Goal: Information Seeking & Learning: Learn about a topic

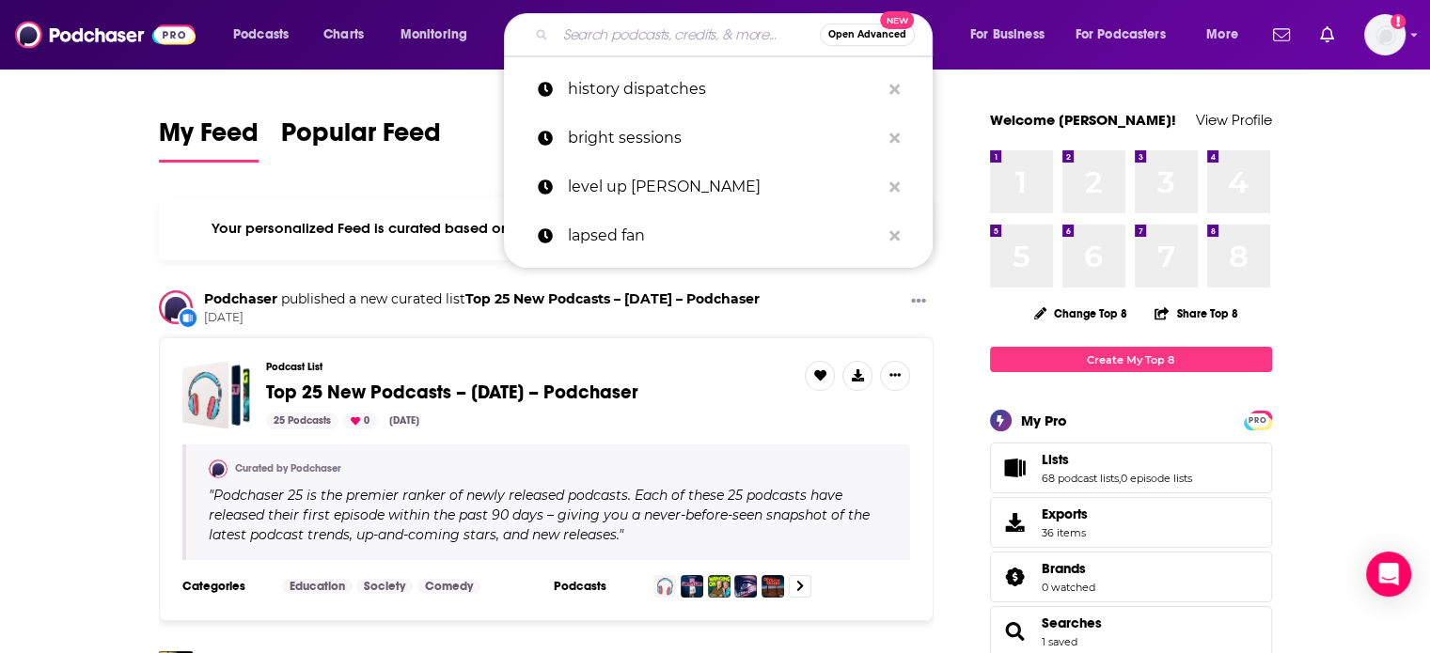
click at [650, 45] on input "Search podcasts, credits, & more..." at bounding box center [687, 35] width 264 height 30
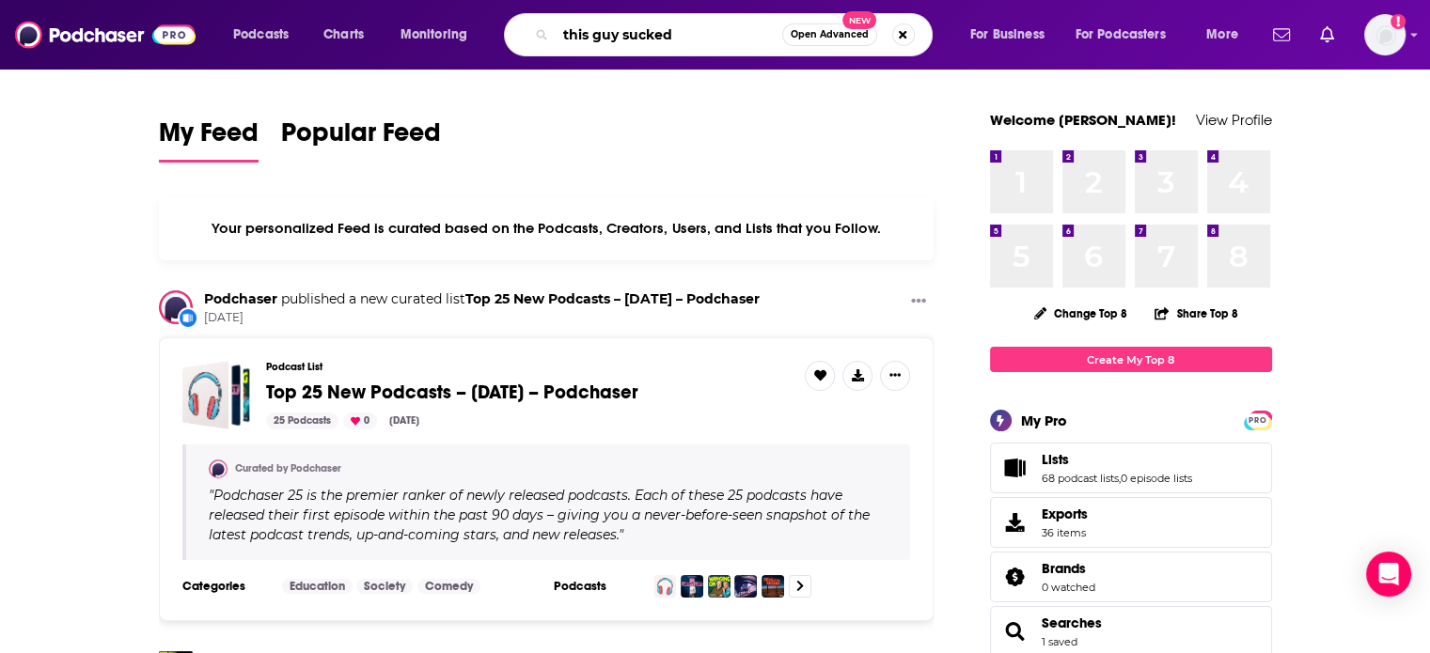
type input "this guy sucked"
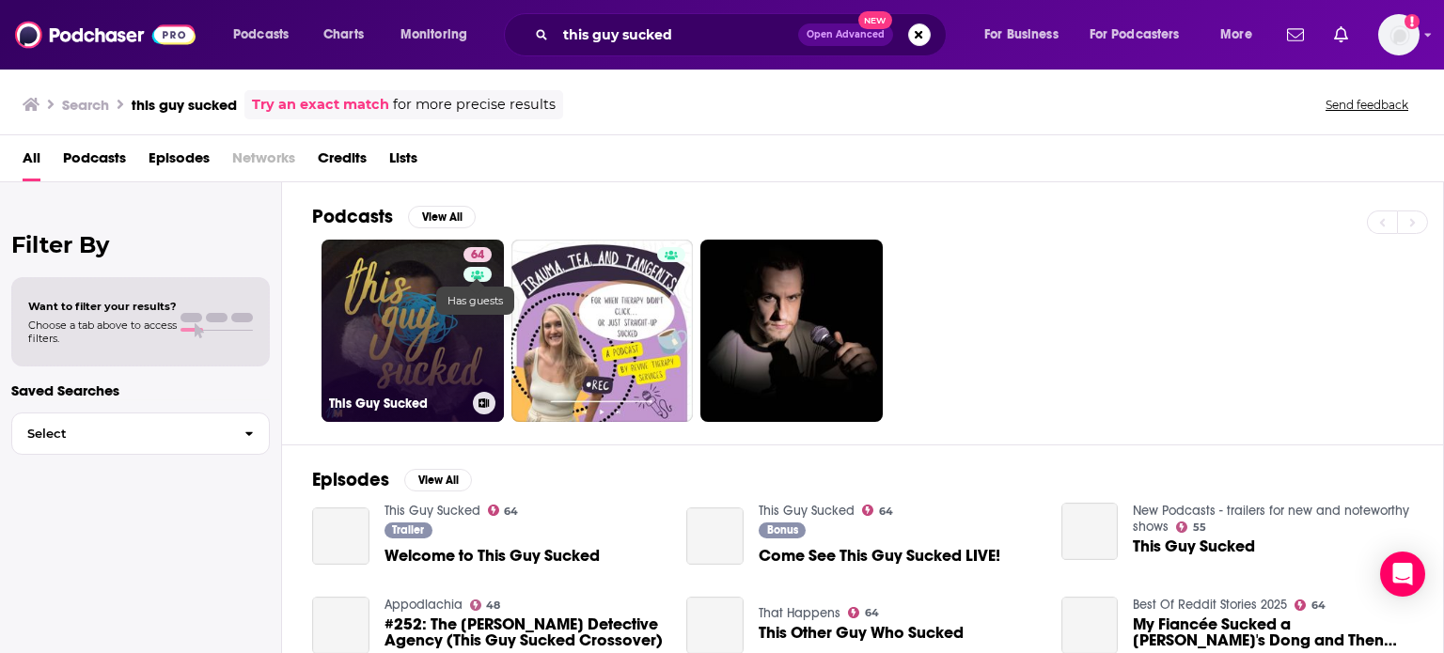
click at [467, 280] on link at bounding box center [477, 274] width 28 height 15
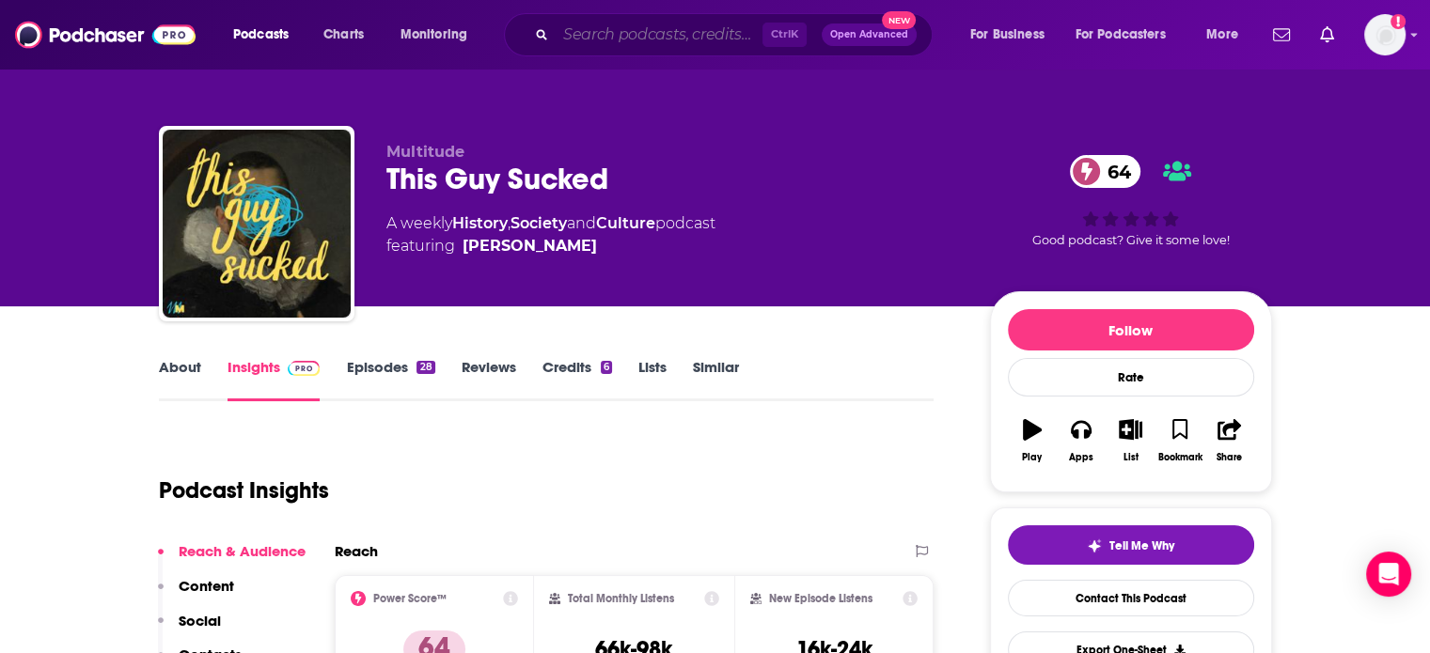
click at [620, 43] on div "Ctrl K Open Advanced New" at bounding box center [718, 34] width 429 height 43
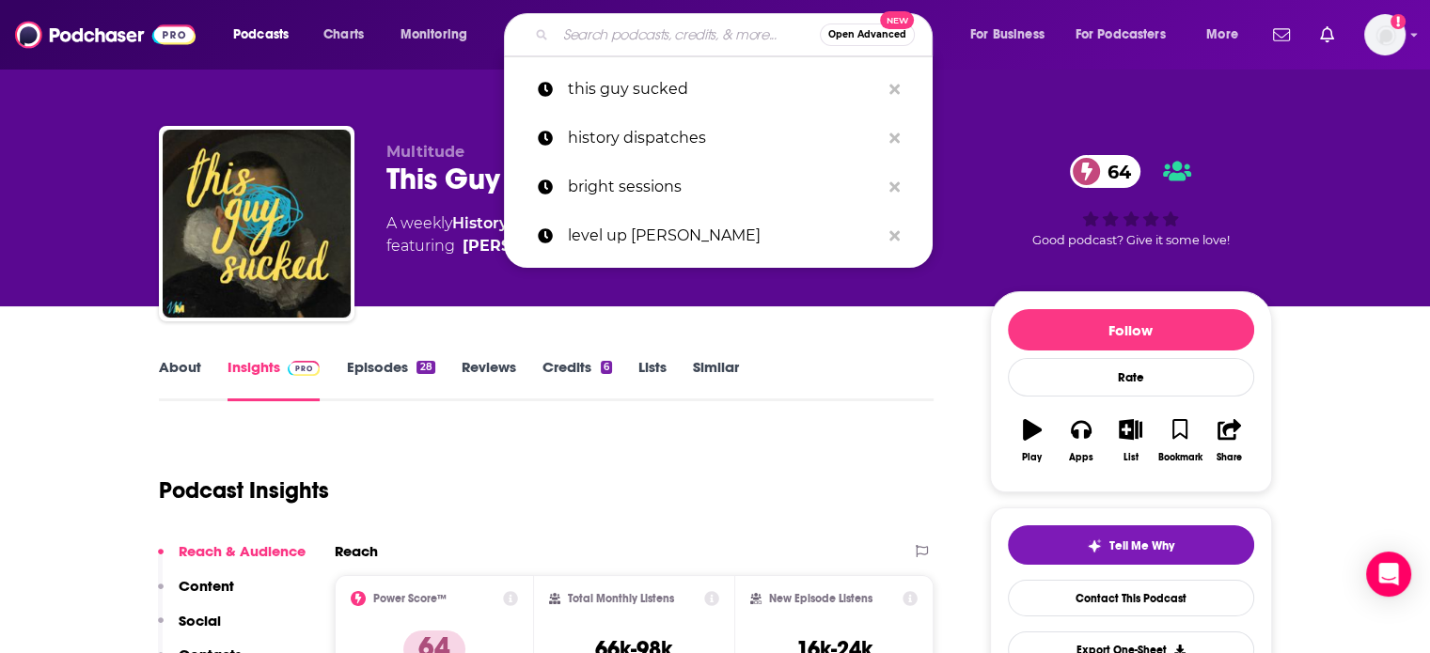
click at [620, 25] on input "Search podcasts, credits, & more..." at bounding box center [687, 35] width 264 height 30
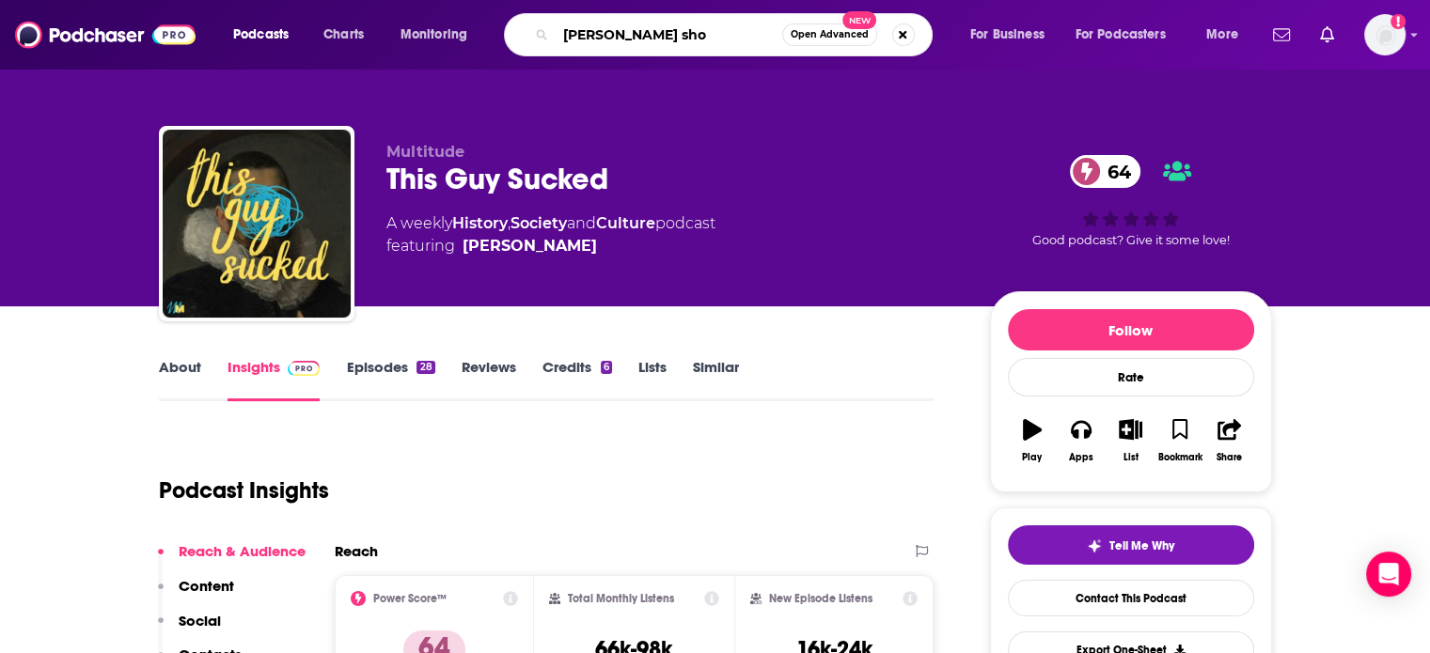
type input "[PERSON_NAME] show"
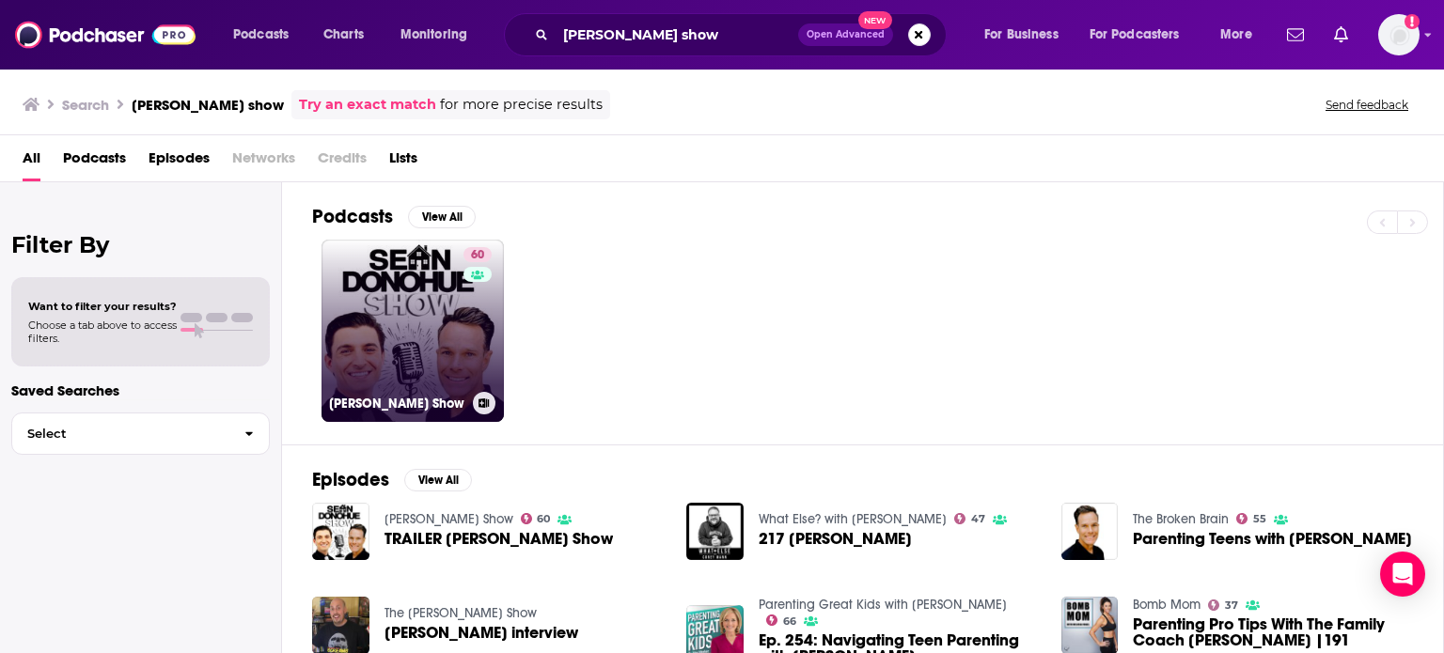
click at [371, 353] on link "60 [PERSON_NAME] Show" at bounding box center [412, 331] width 182 height 182
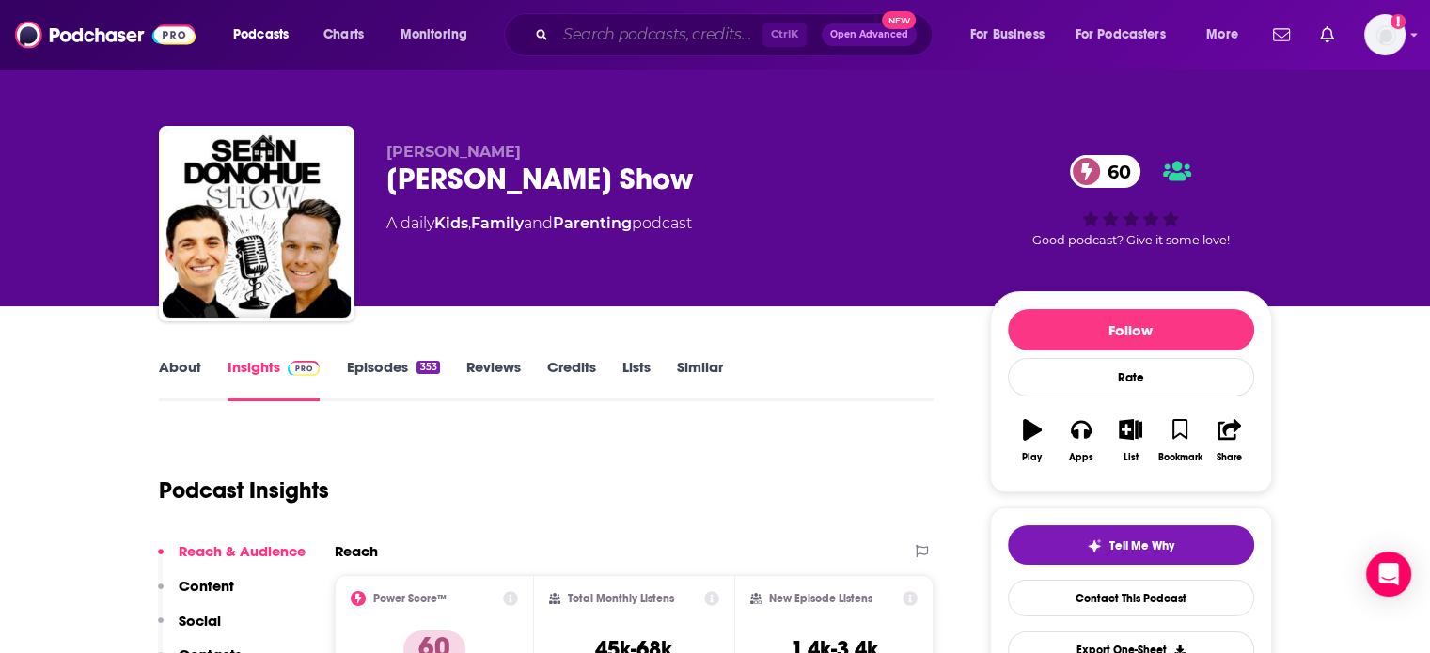
click at [741, 21] on input "Search podcasts, credits, & more..." at bounding box center [658, 35] width 207 height 30
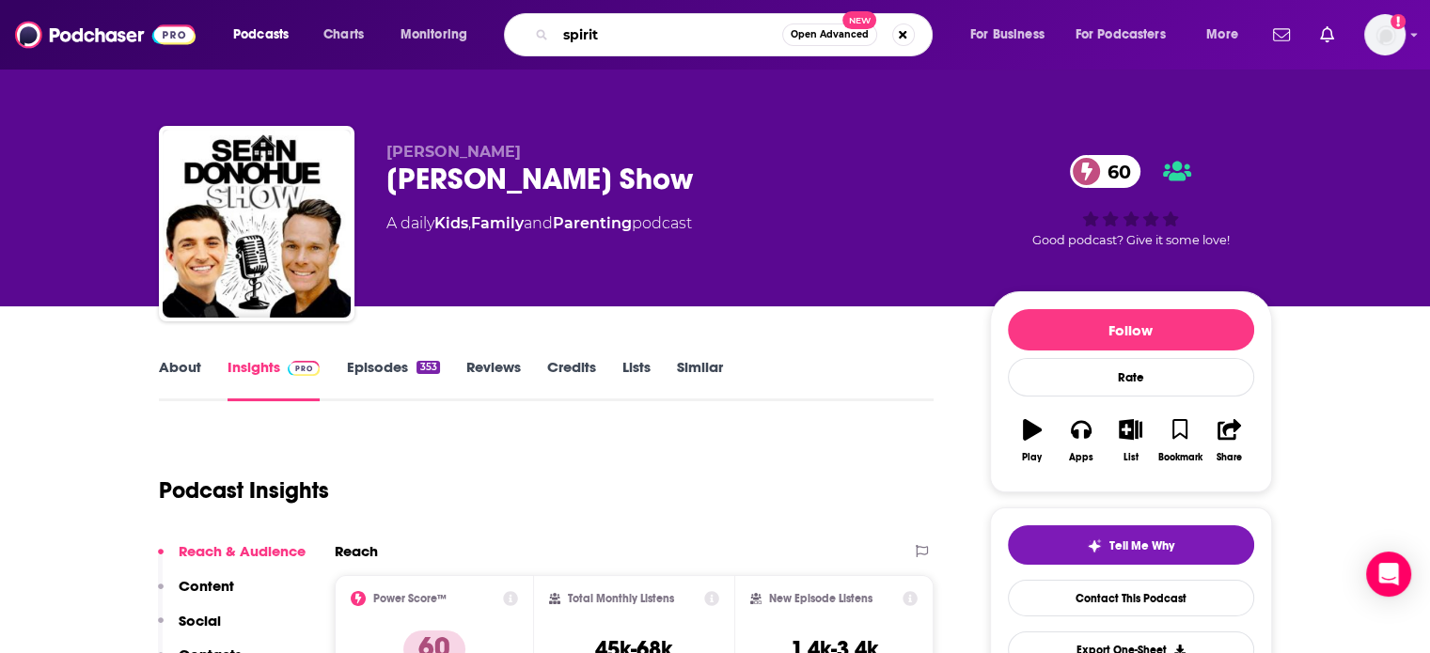
type input "spirits"
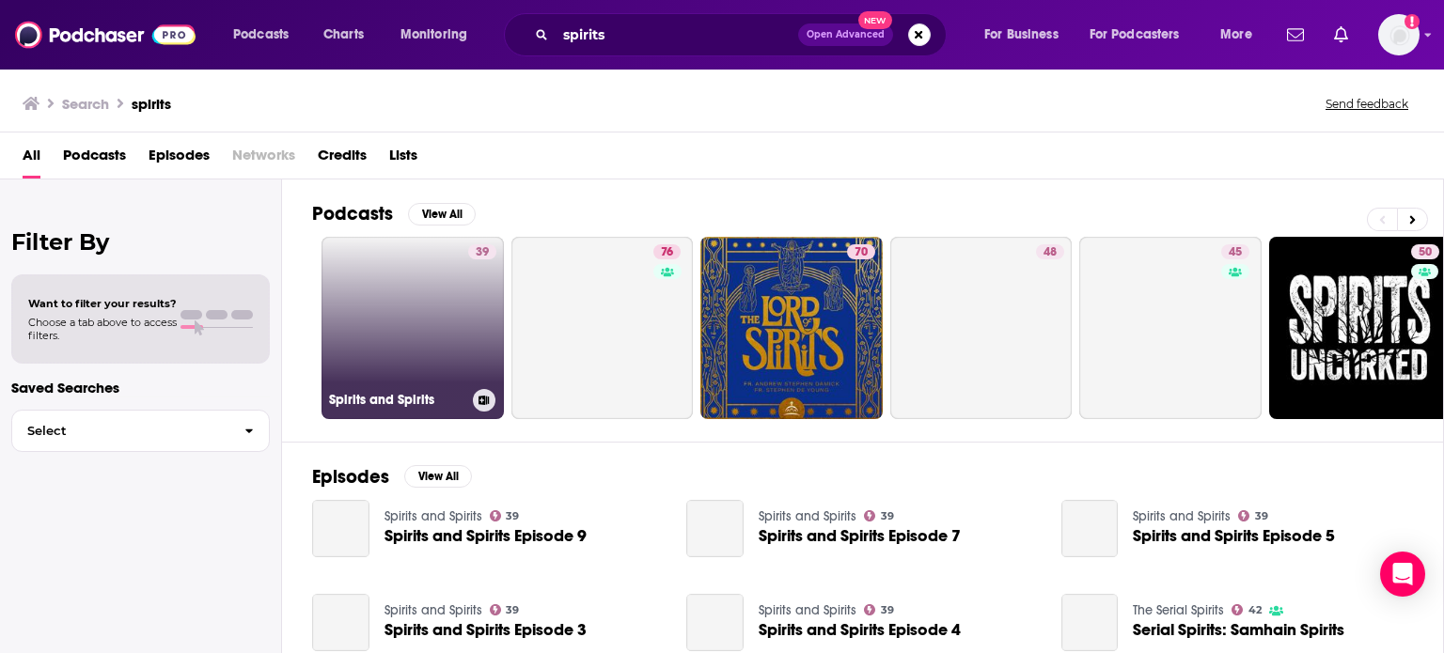
click at [418, 309] on link "39 Spirits and Spirits" at bounding box center [412, 328] width 182 height 182
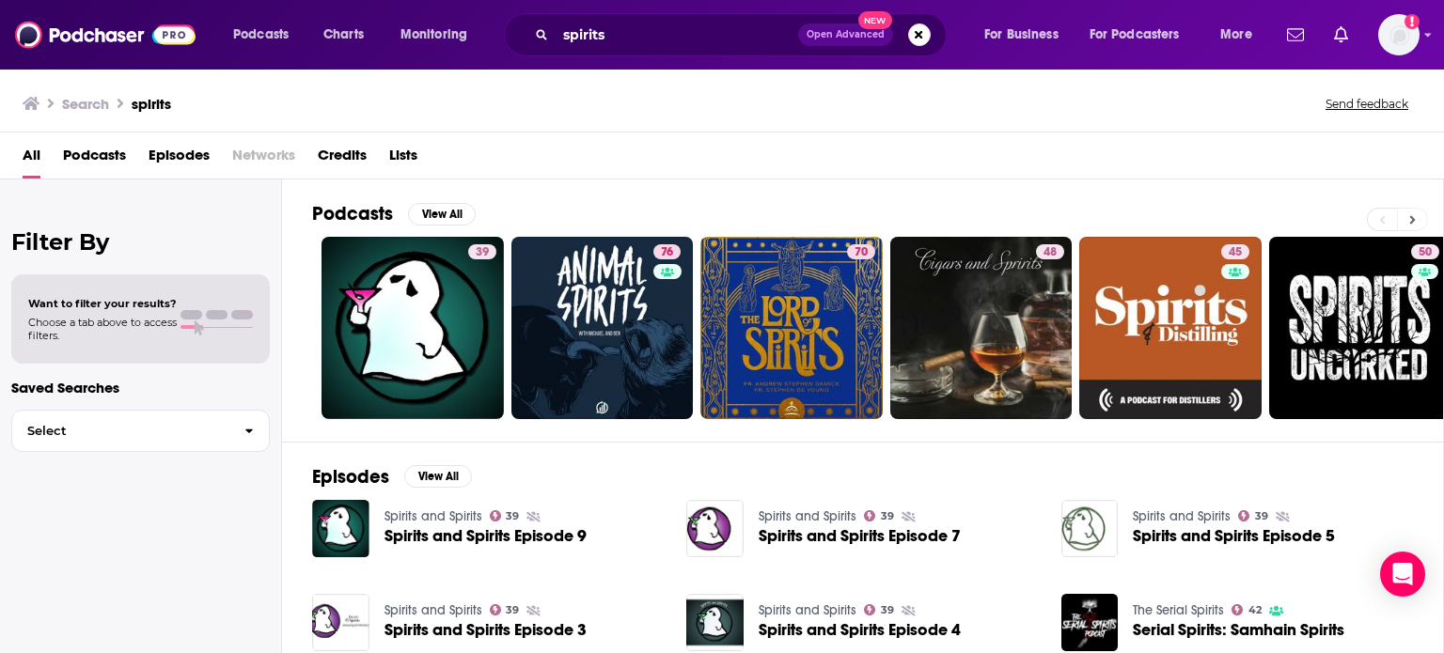
click at [1417, 217] on button at bounding box center [1412, 219] width 31 height 23
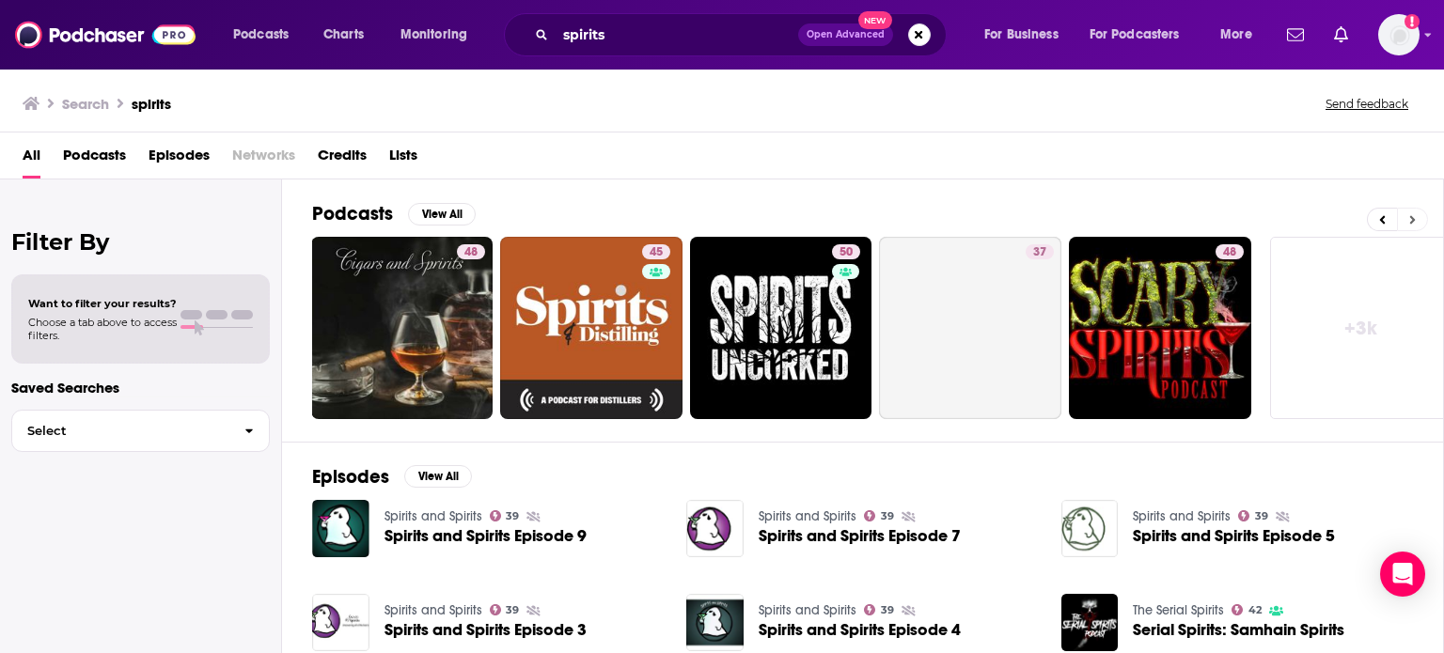
scroll to position [0, 594]
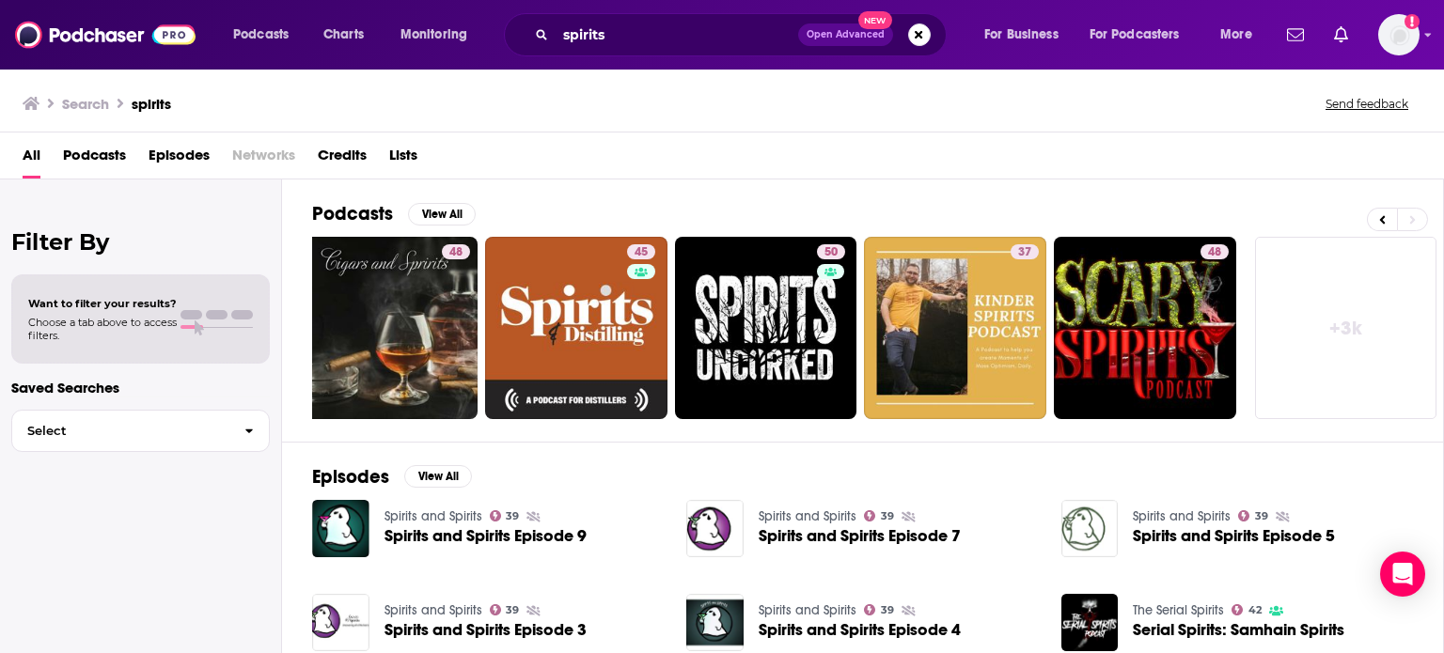
click at [1316, 305] on link "+ 3k" at bounding box center [1346, 328] width 182 height 182
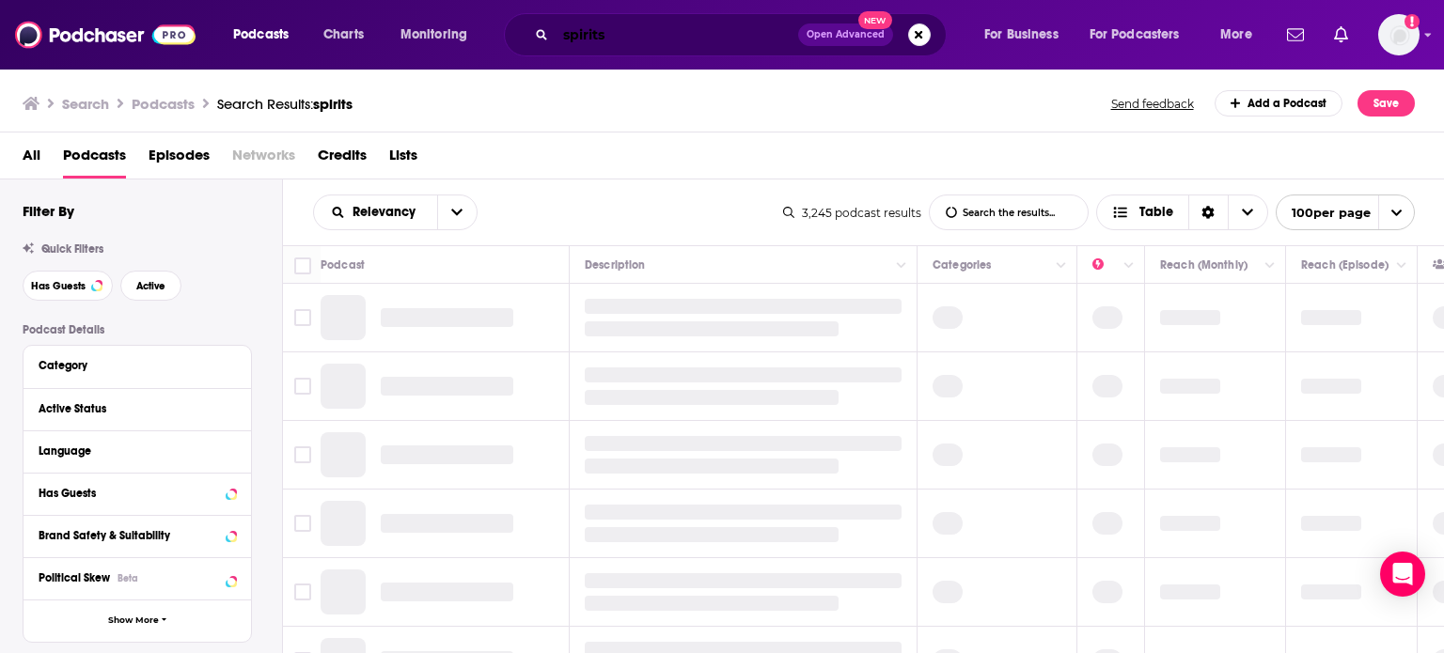
click at [684, 31] on input "spirits" at bounding box center [676, 35] width 242 height 30
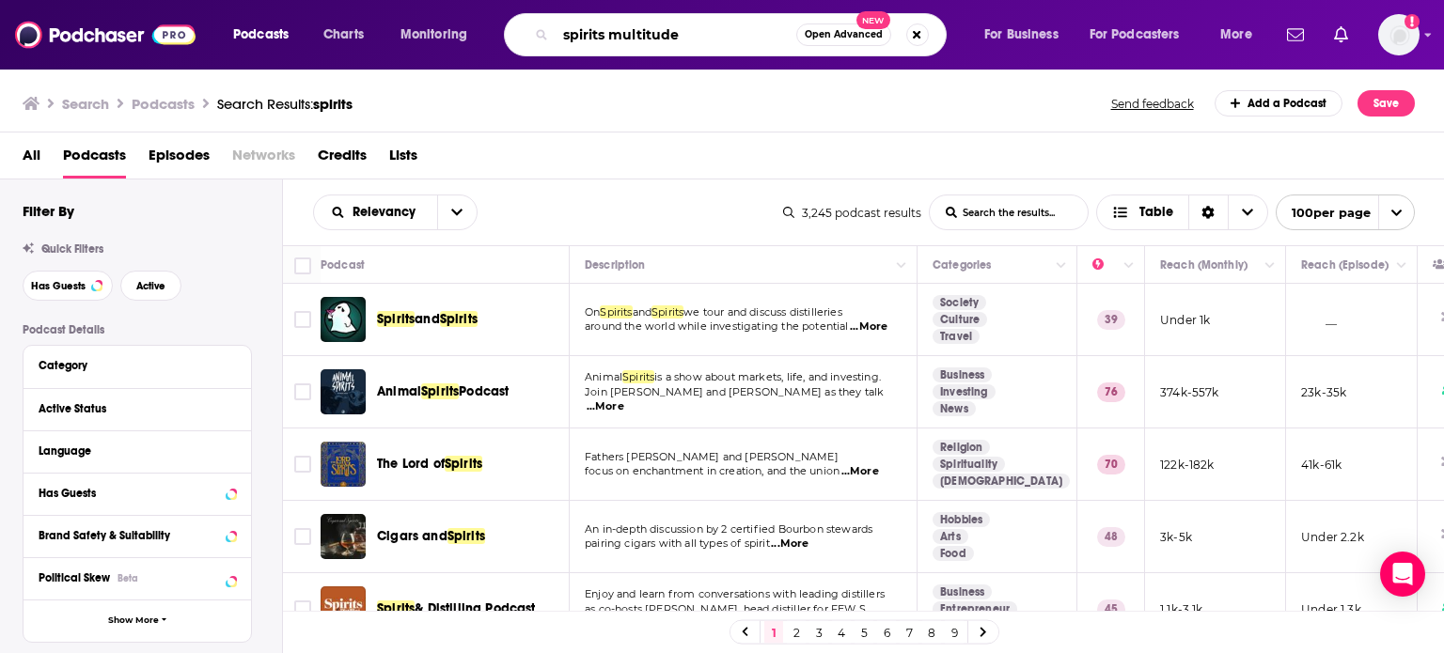
type input "spirits multitude"
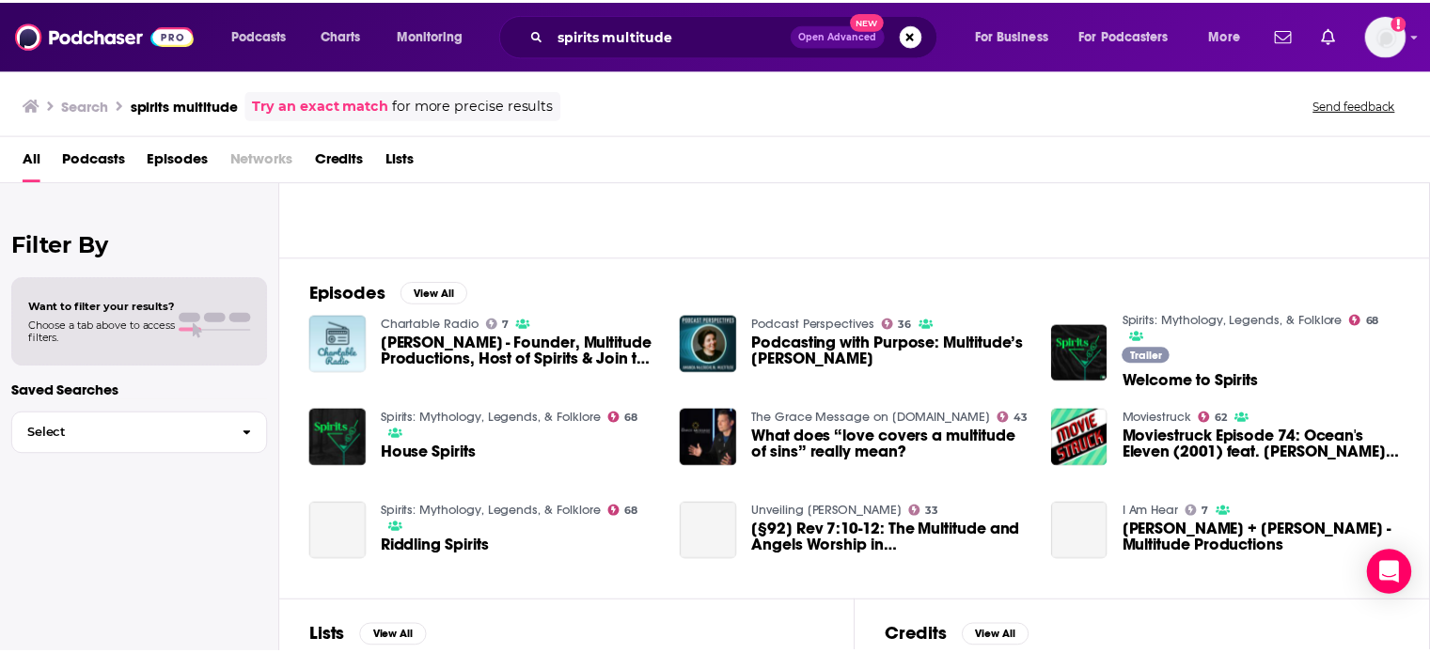
scroll to position [188, 0]
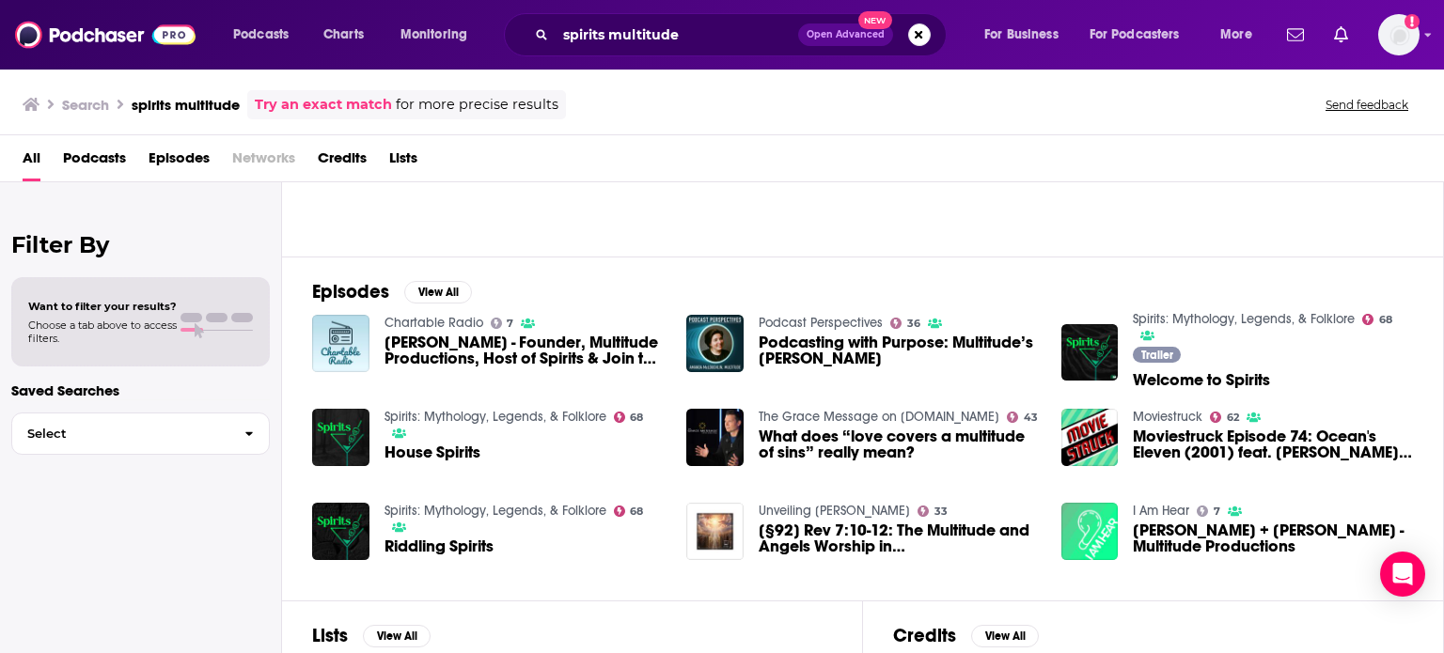
click at [422, 424] on link "Spirits: Mythology, Legends, & Folklore" at bounding box center [495, 417] width 222 height 16
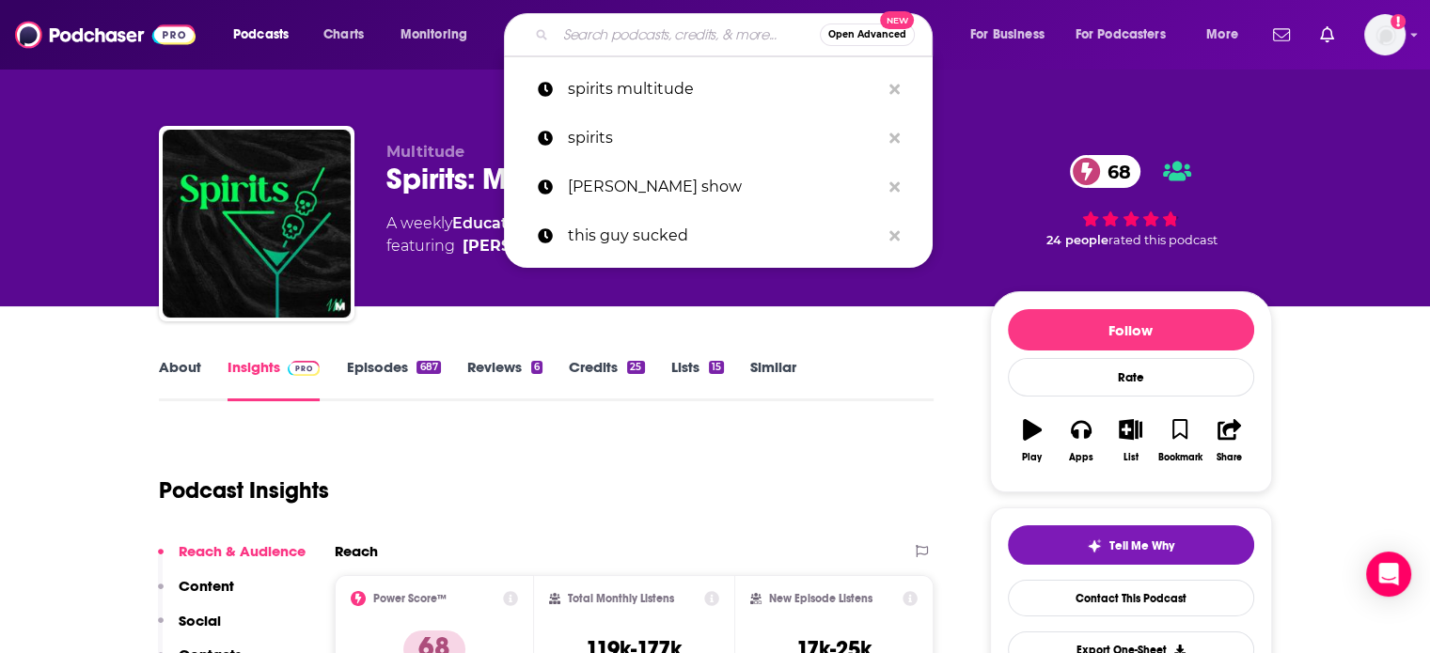
click at [708, 29] on input "Search podcasts, credits, & more..." at bounding box center [687, 35] width 264 height 30
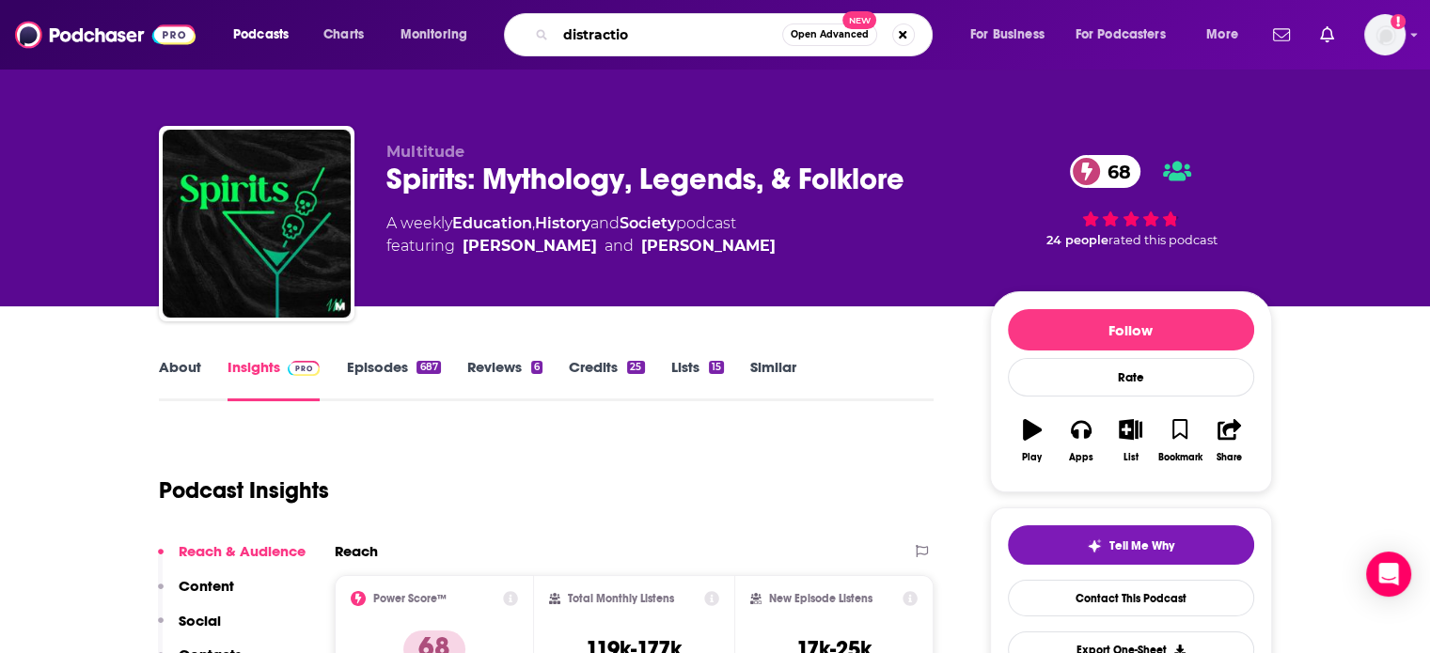
type input "distraction"
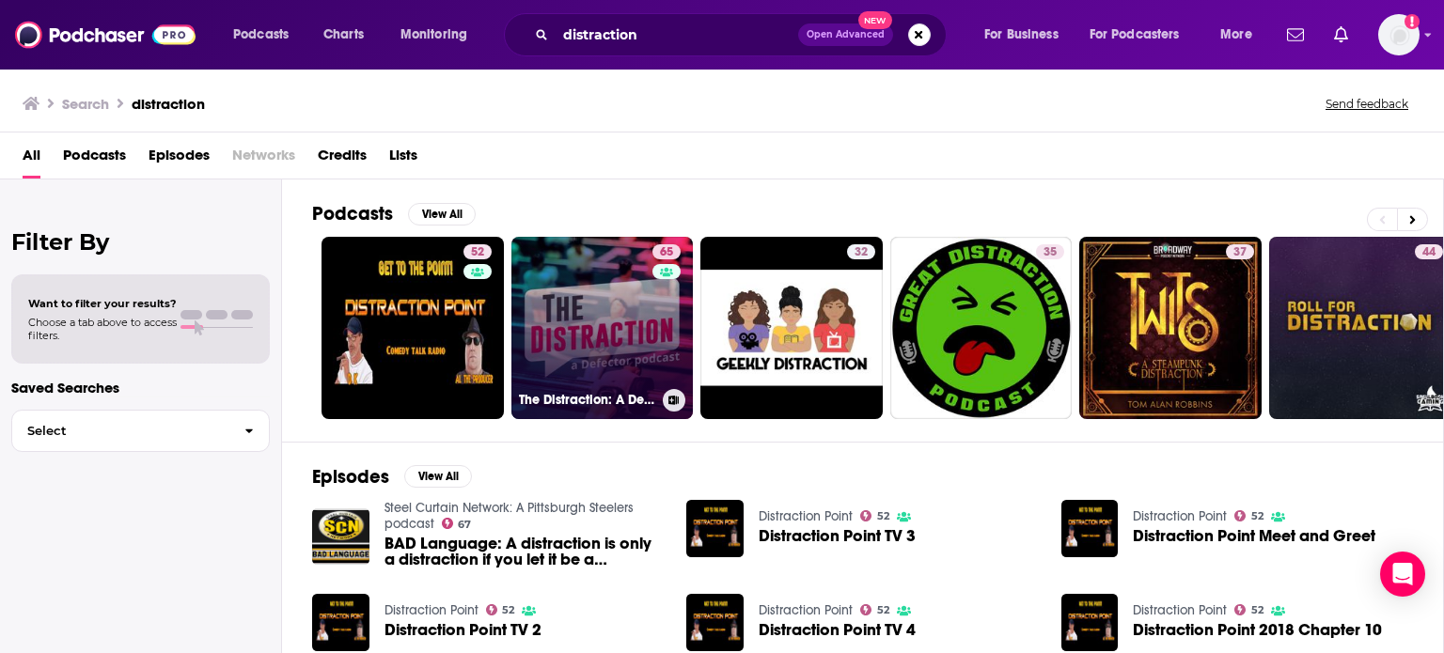
click at [609, 290] on link "65 The Distraction: A Defector Podcast" at bounding box center [602, 328] width 182 height 182
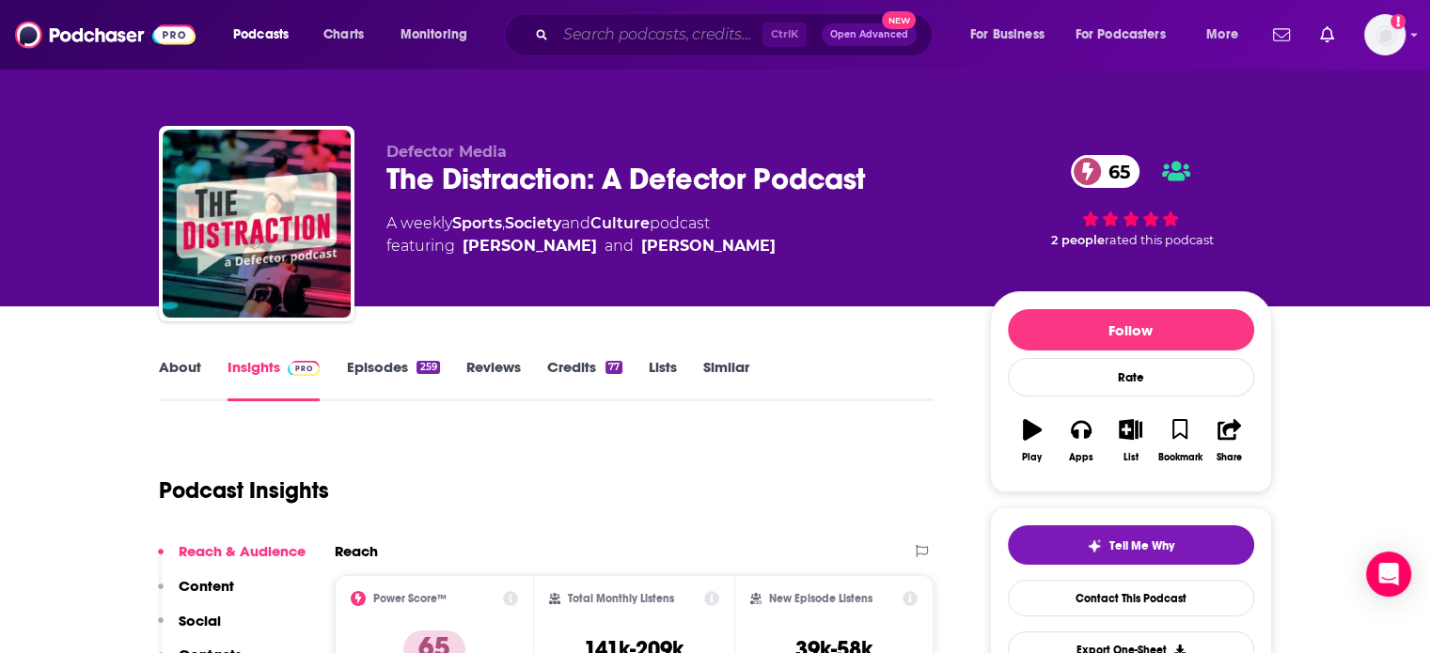
click at [608, 43] on input "Search podcasts, credits, & more..." at bounding box center [658, 35] width 207 height 30
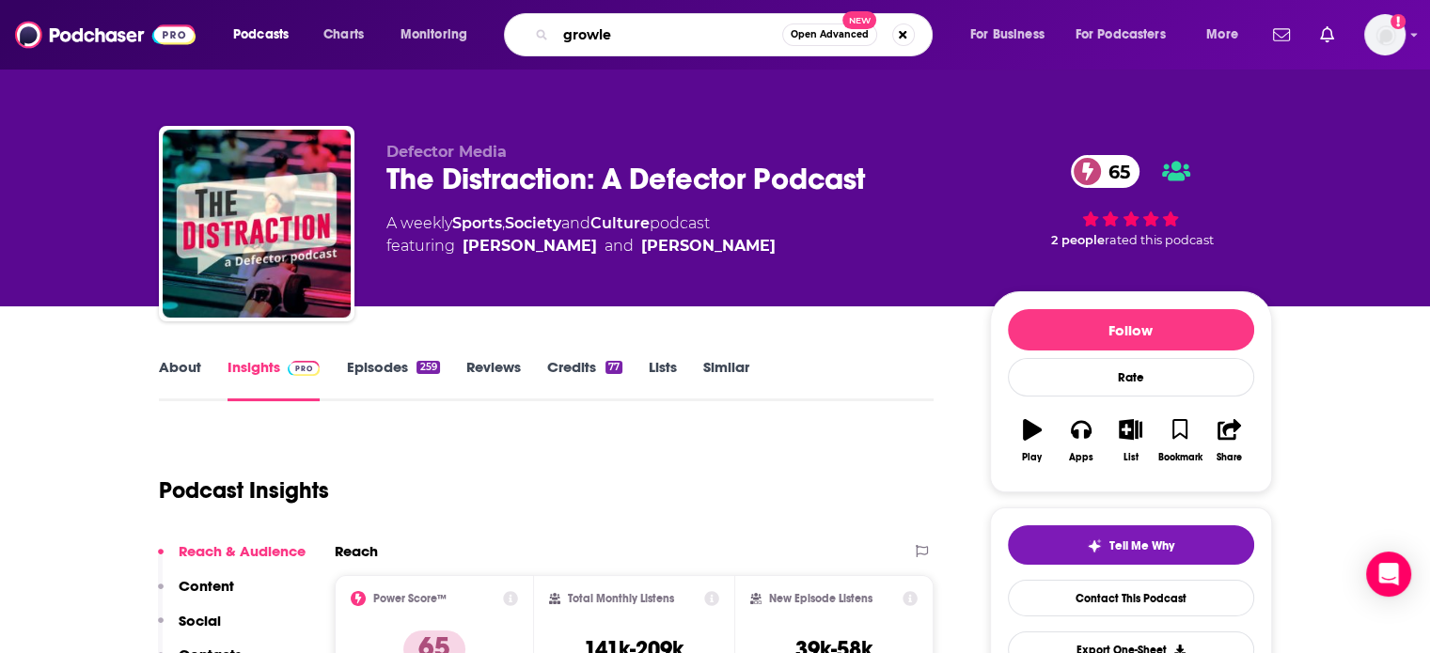
type input "growler"
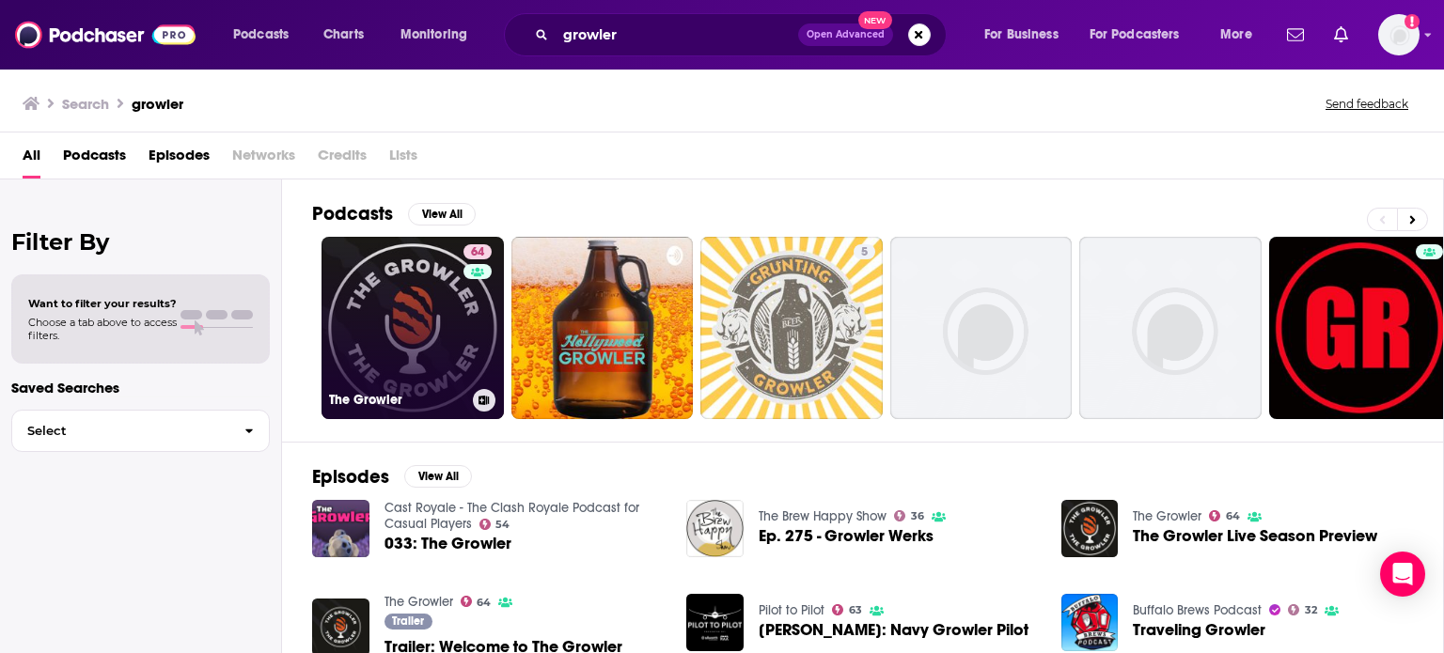
click at [430, 314] on link "64 The Growler" at bounding box center [412, 328] width 182 height 182
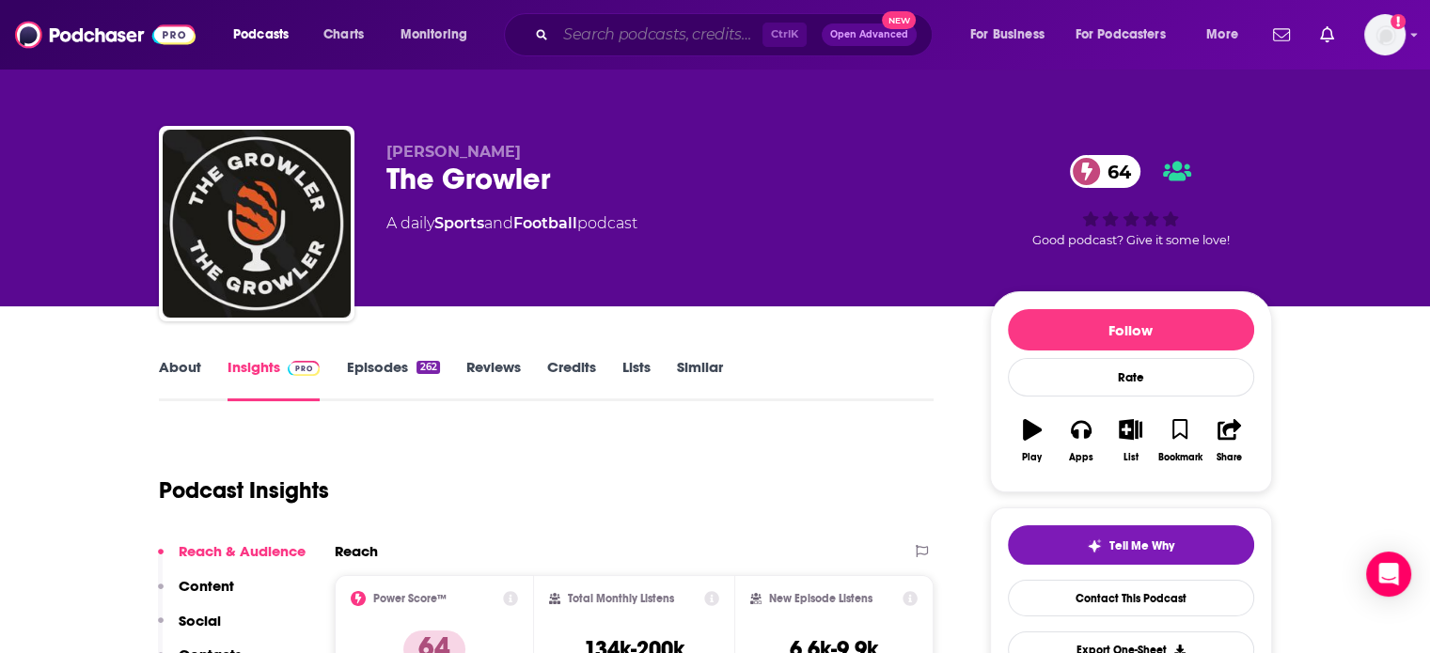
click at [659, 39] on input "Search podcasts, credits, & more..." at bounding box center [658, 35] width 207 height 30
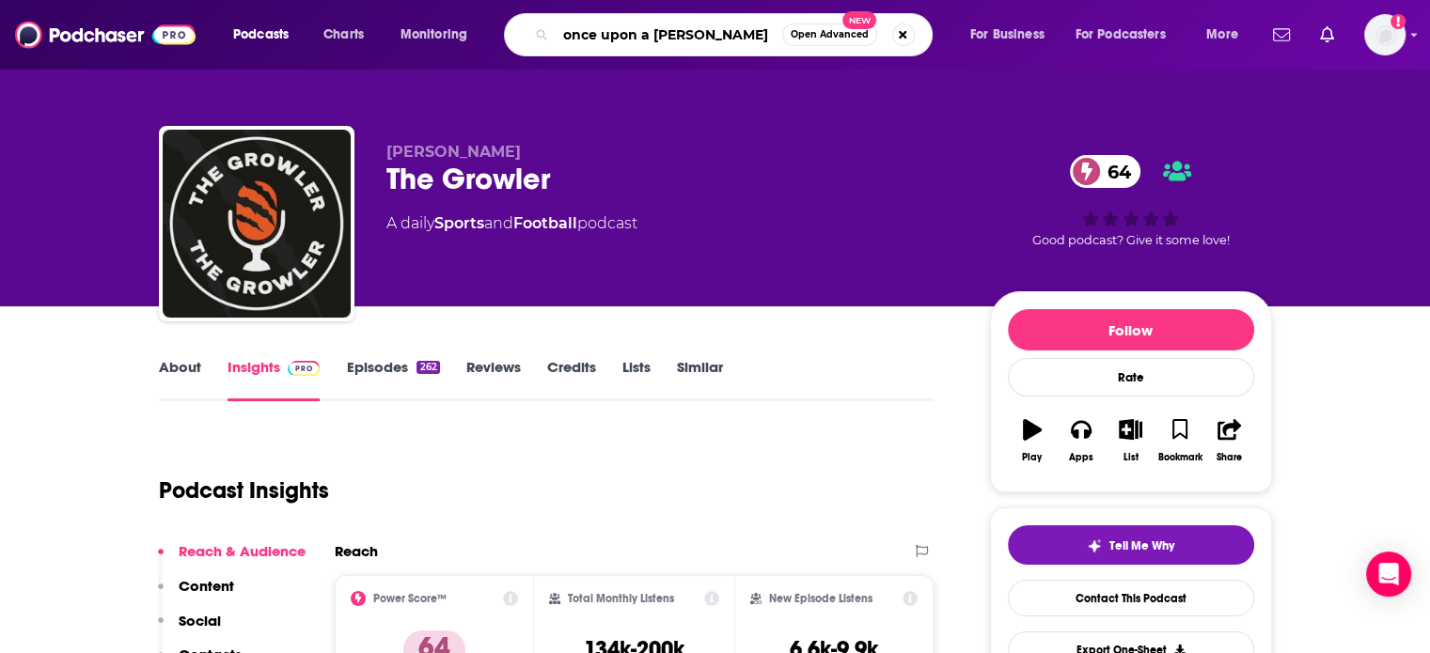
type input "once upon a crime"
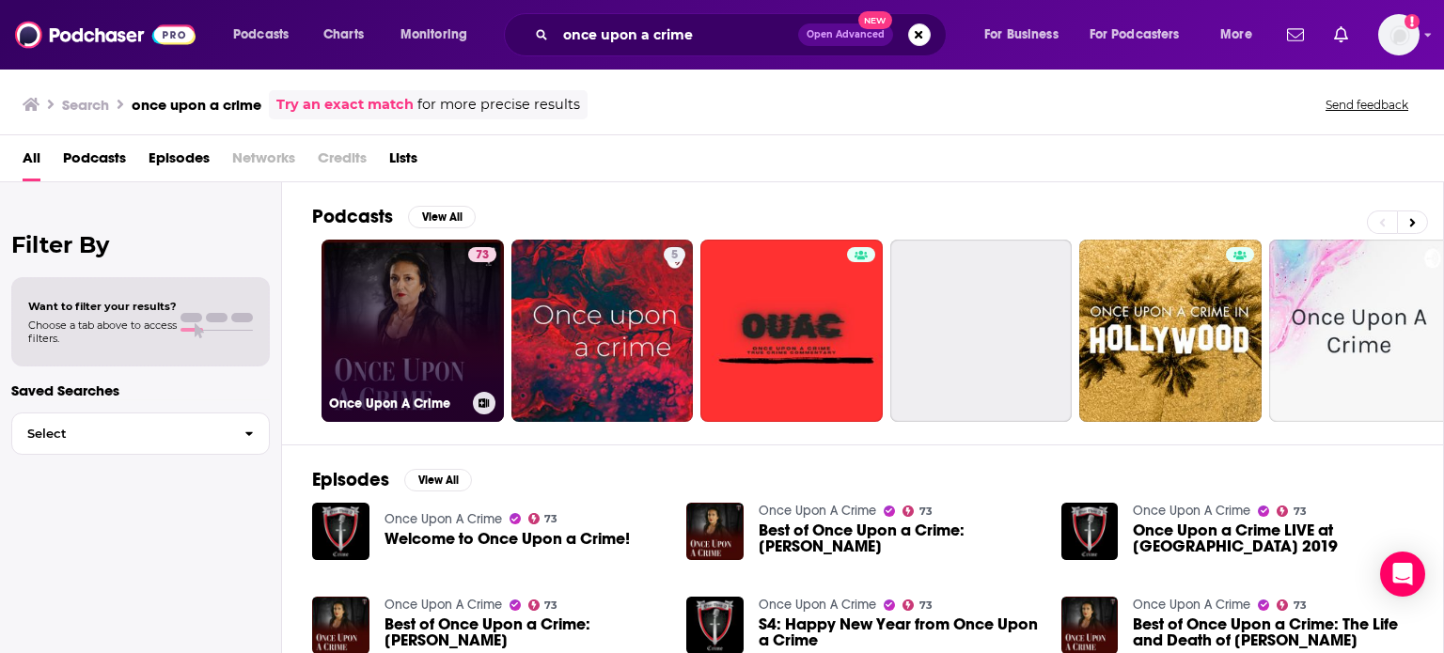
click at [446, 297] on link "73 Once Upon A Crime" at bounding box center [412, 331] width 182 height 182
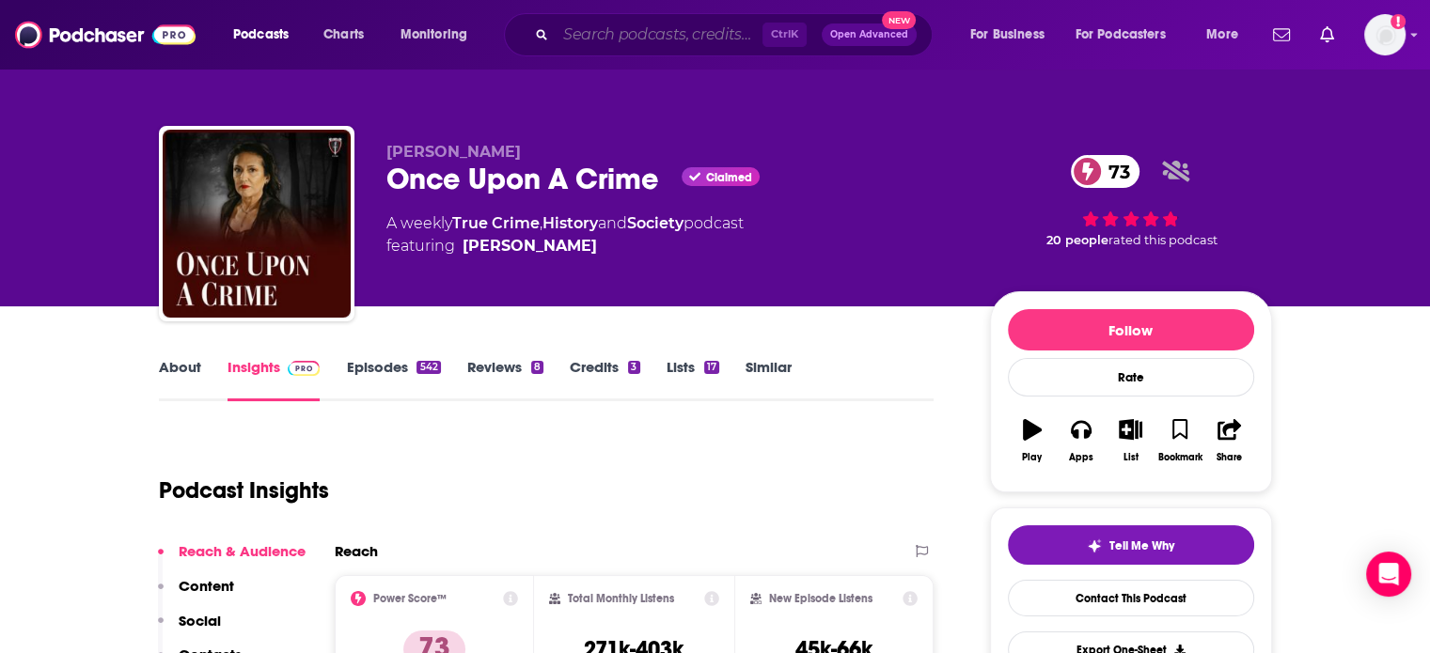
click at [597, 29] on input "Search podcasts, credits, & more..." at bounding box center [658, 35] width 207 height 30
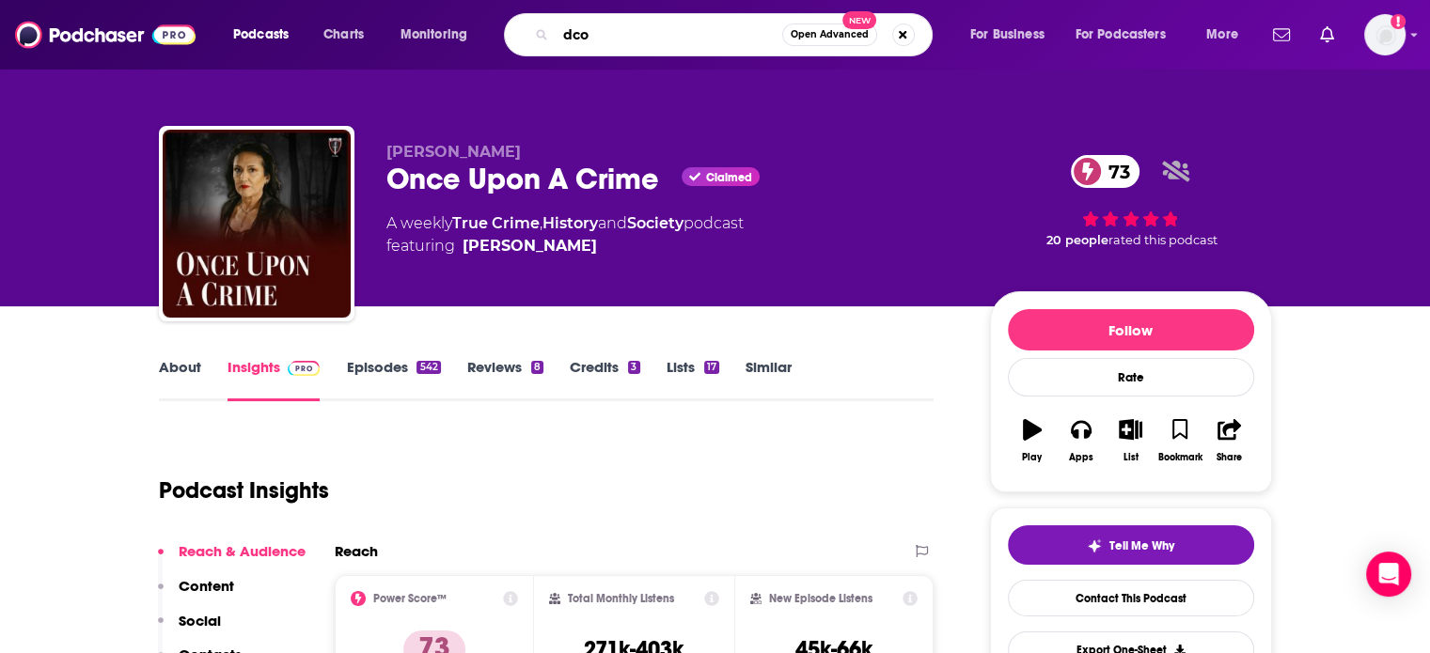
type input "dcom"
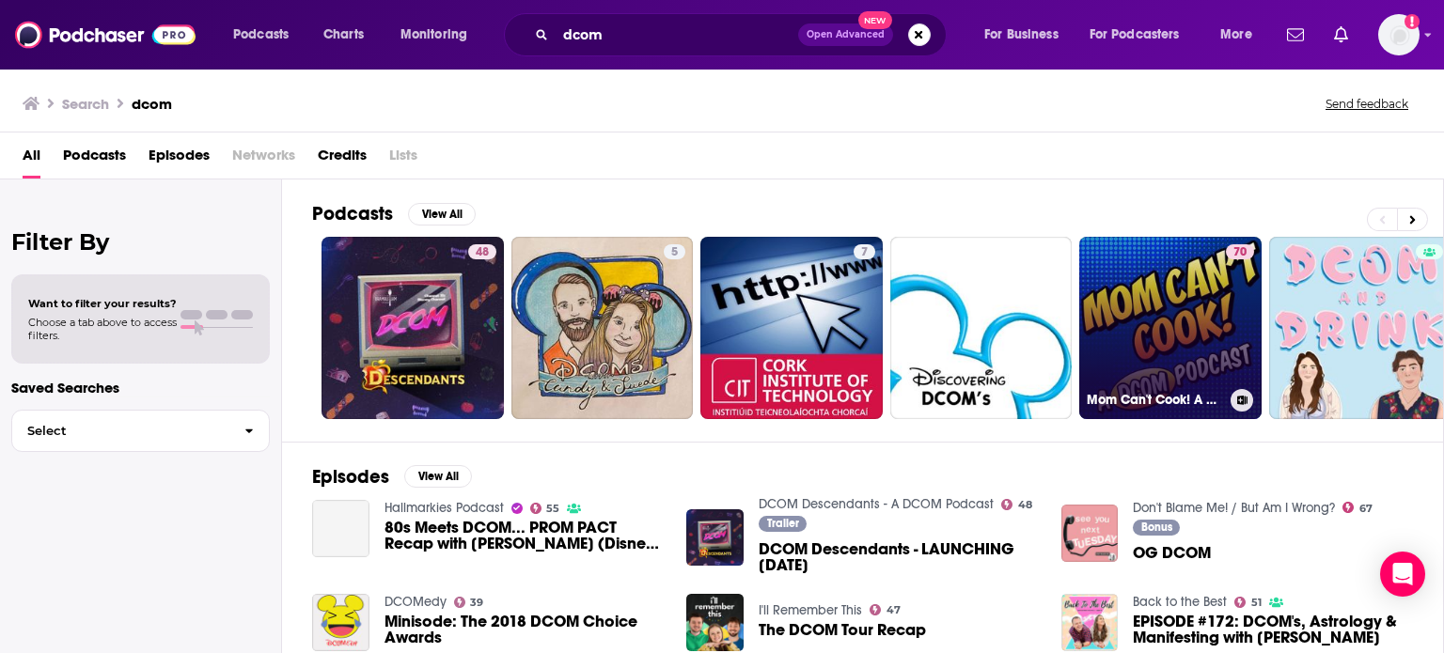
click at [1154, 280] on link "70 Mom Can't Cook! A DCOM Podcast" at bounding box center [1170, 328] width 182 height 182
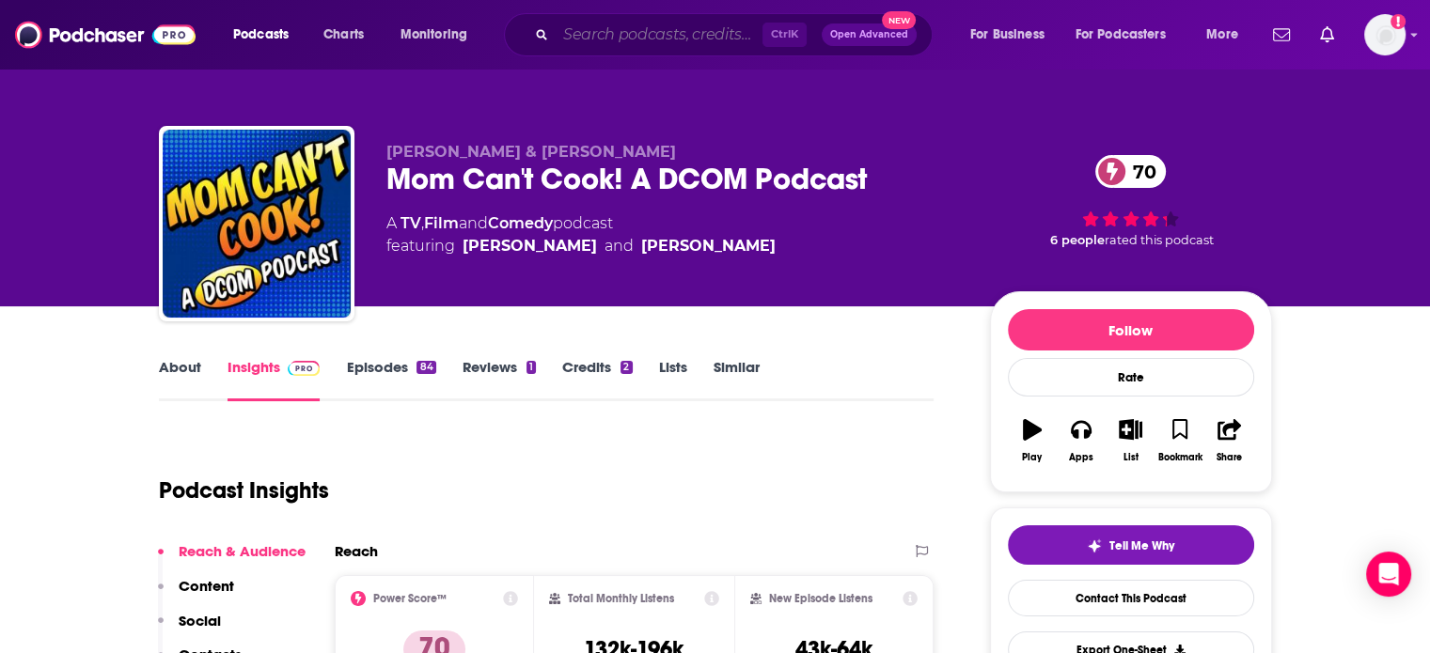
click at [603, 33] on input "Search podcasts, credits, & more..." at bounding box center [658, 35] width 207 height 30
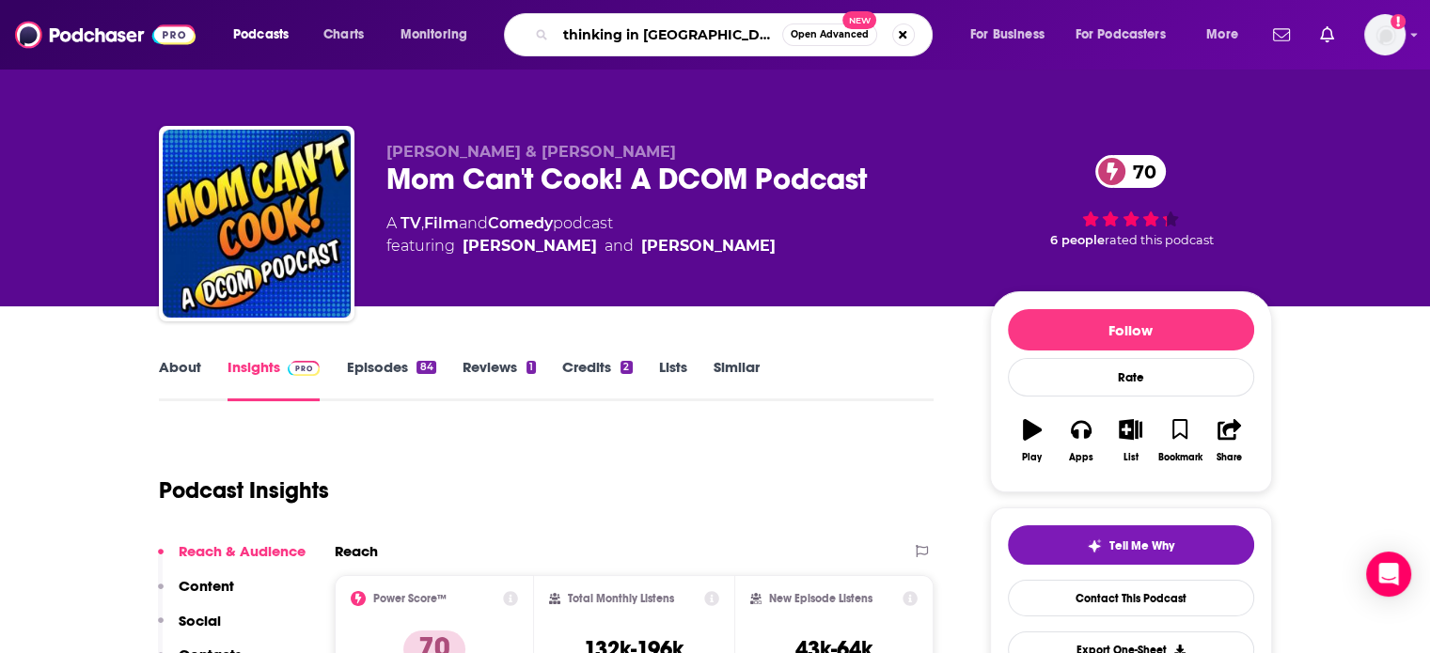
type input "thinking in english"
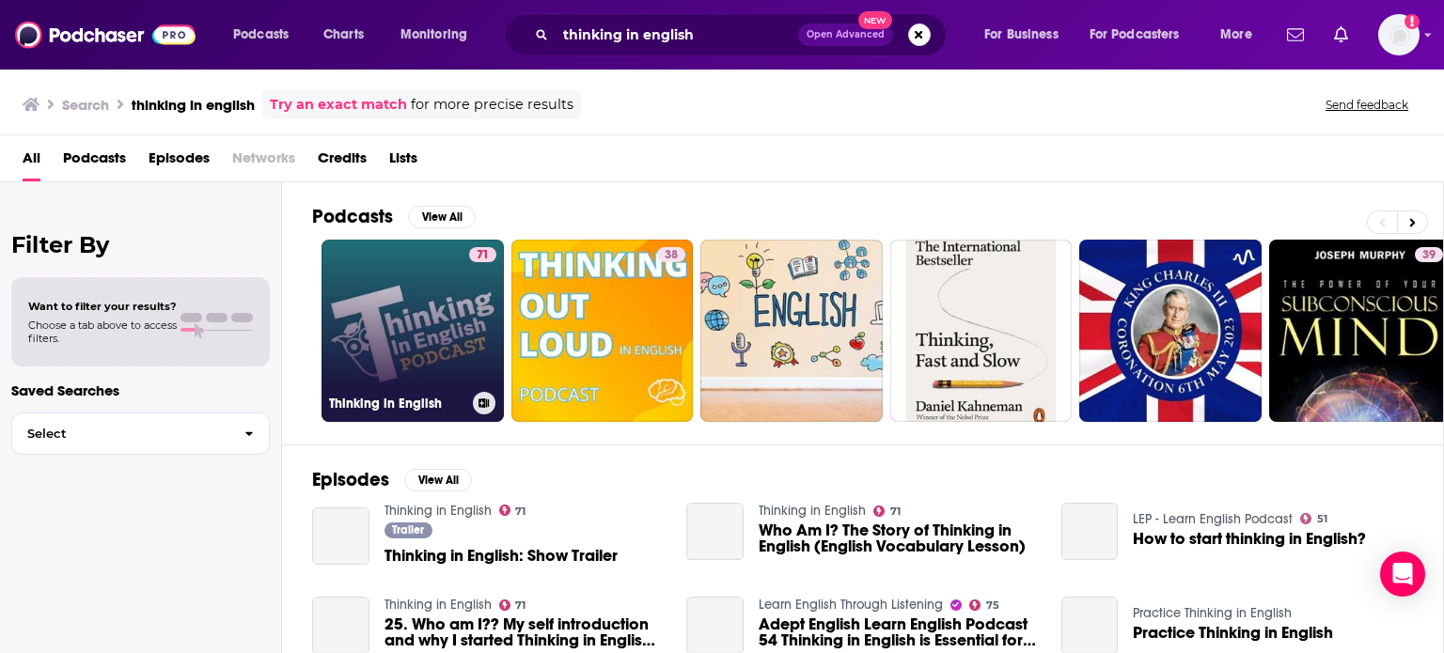
click at [375, 298] on link "71 Thinking in English" at bounding box center [412, 331] width 182 height 182
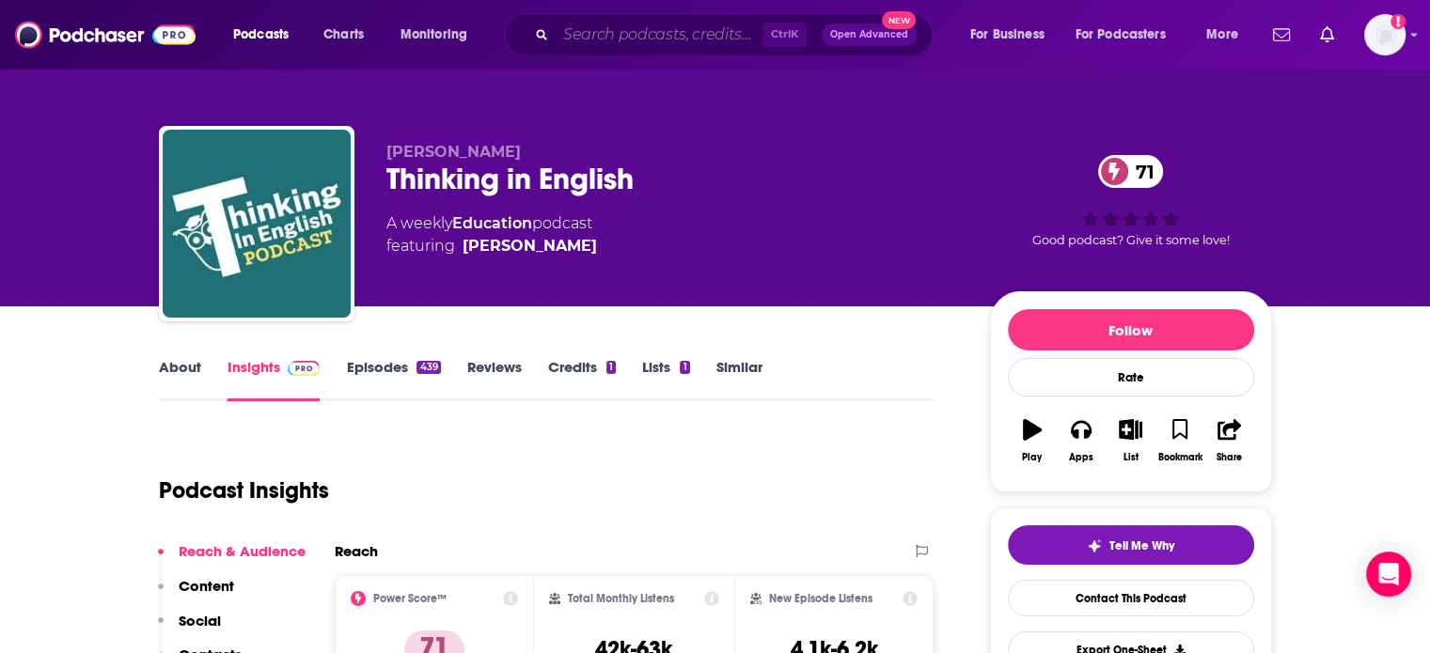
click at [726, 36] on input "Search podcasts, credits, & more..." at bounding box center [658, 35] width 207 height 30
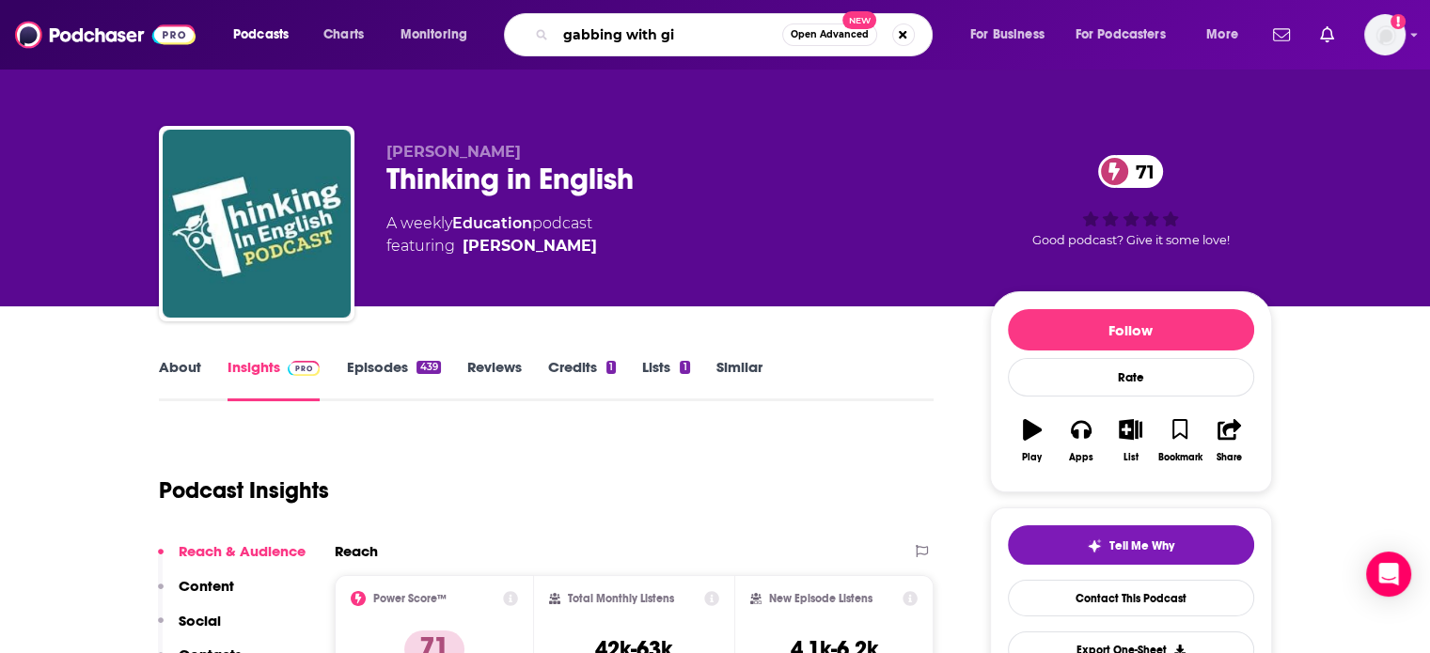
type input "gabbing with gib"
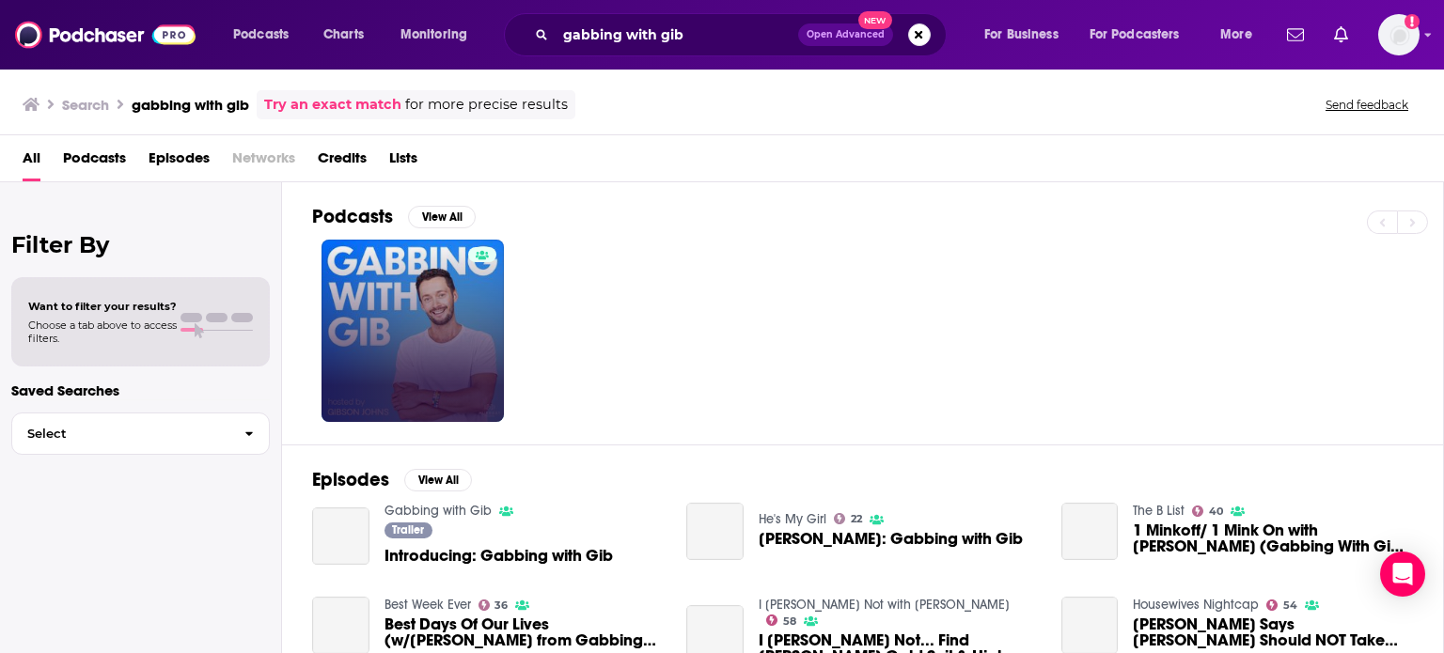
drag, startPoint x: 469, startPoint y: 258, endPoint x: 444, endPoint y: 292, distance: 42.3
click at [444, 292] on link at bounding box center [412, 331] width 182 height 182
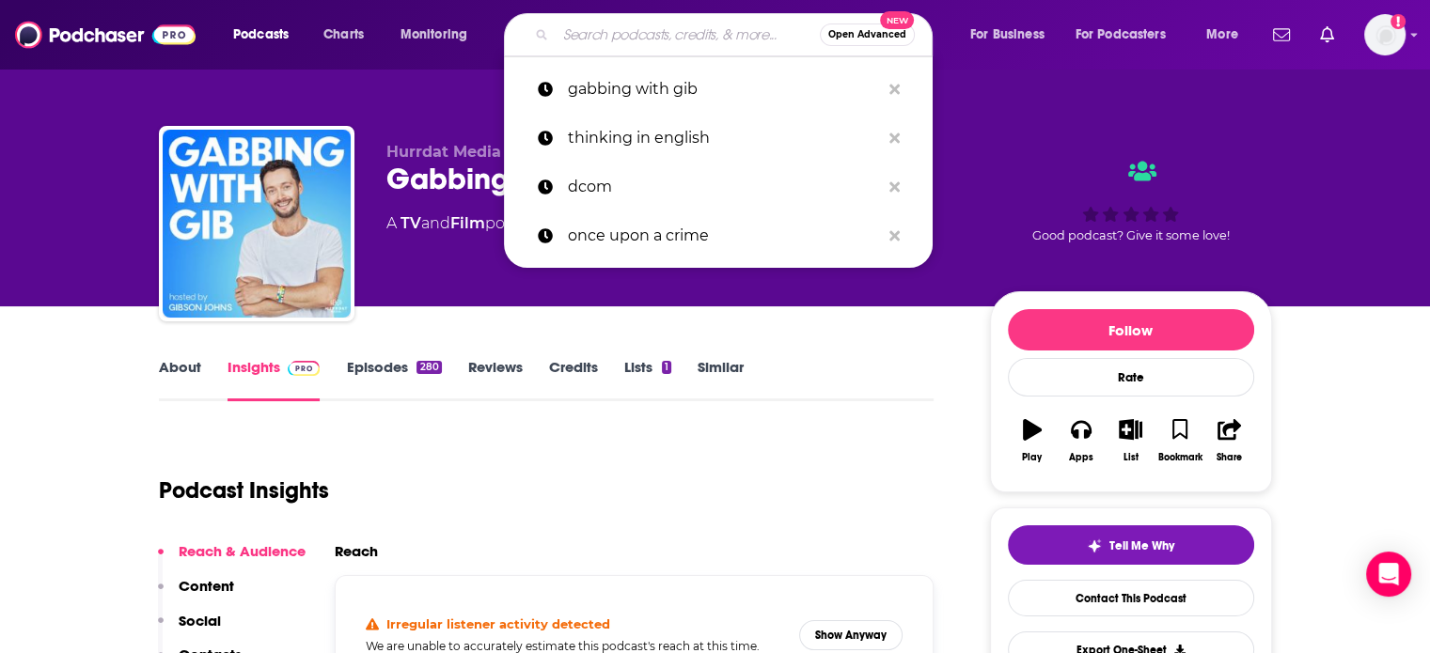
click at [680, 26] on input "Search podcasts, credits, & more..." at bounding box center [687, 35] width 264 height 30
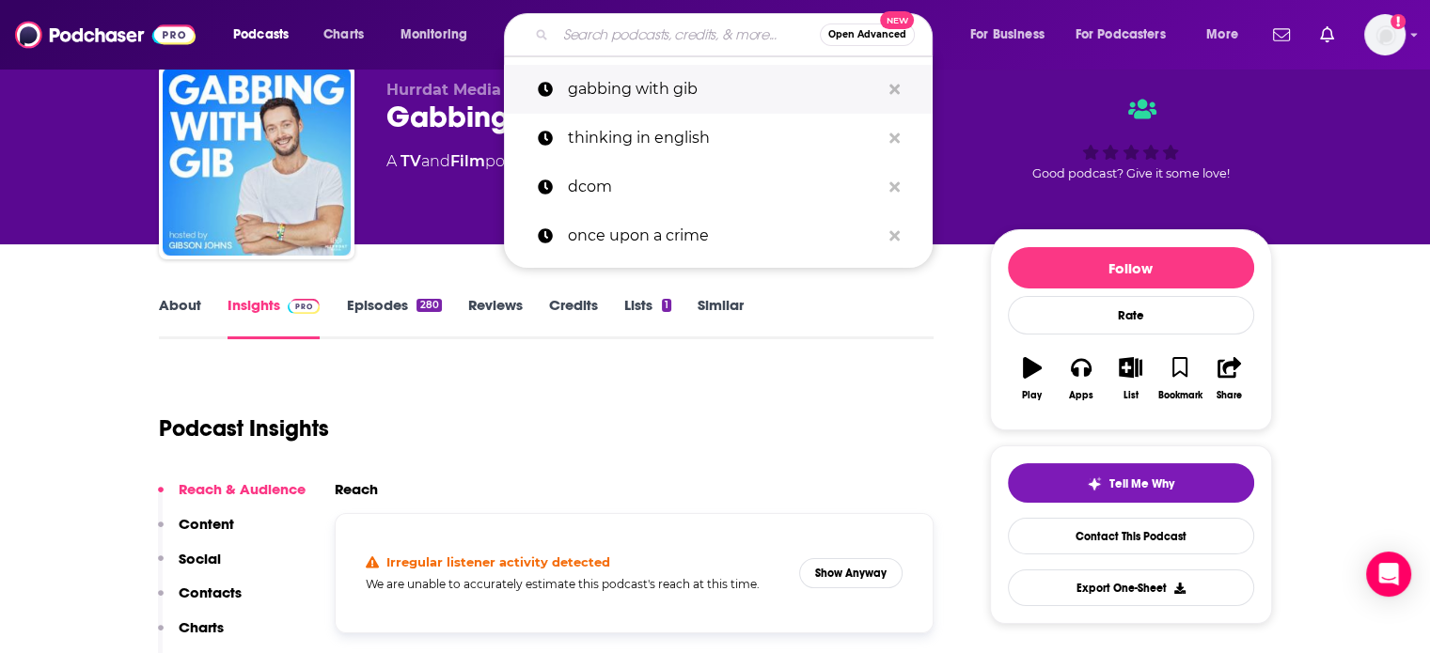
scroll to position [94, 0]
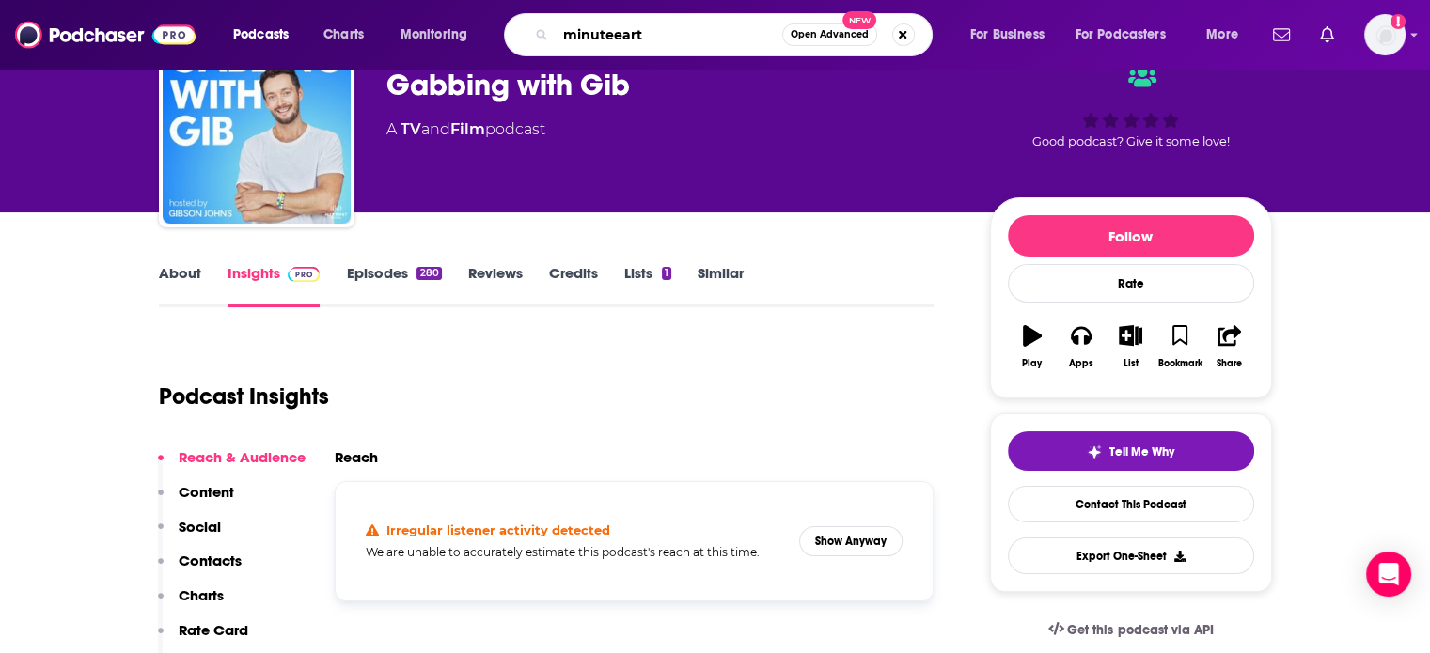
type input "minuteearth"
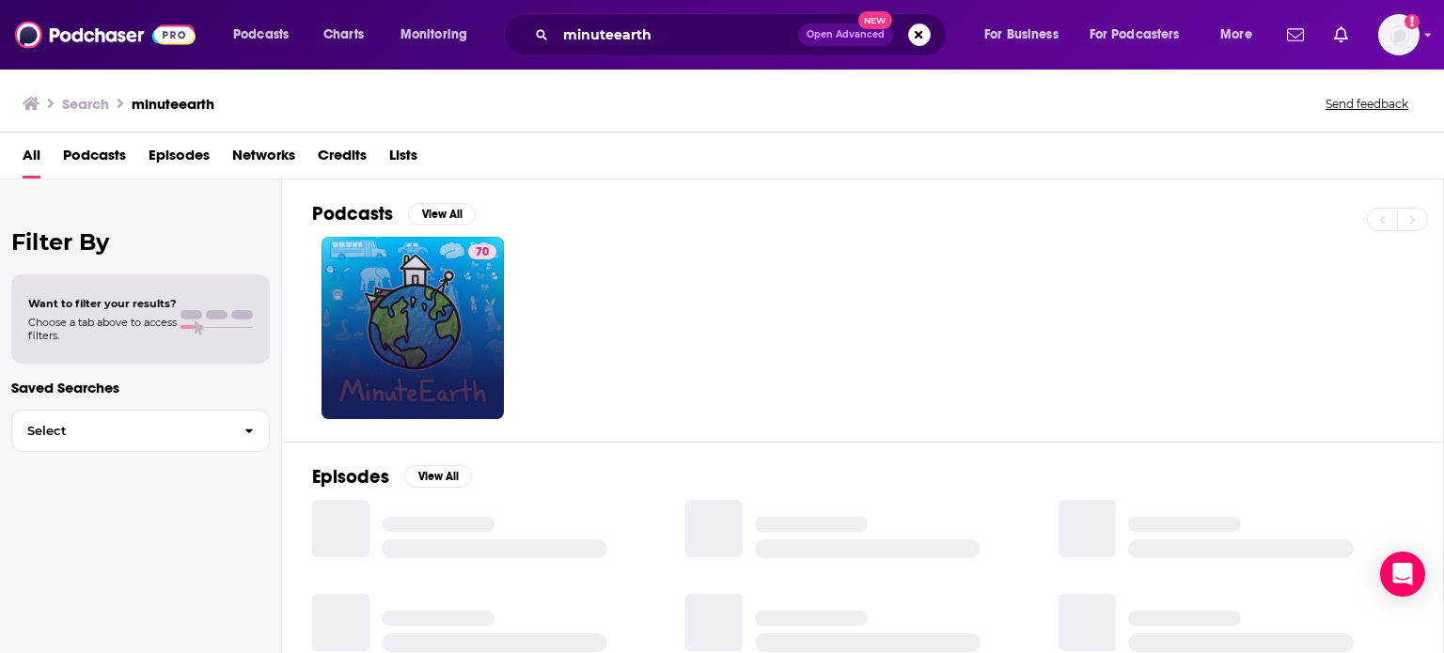
click at [468, 343] on div "70" at bounding box center [482, 327] width 28 height 167
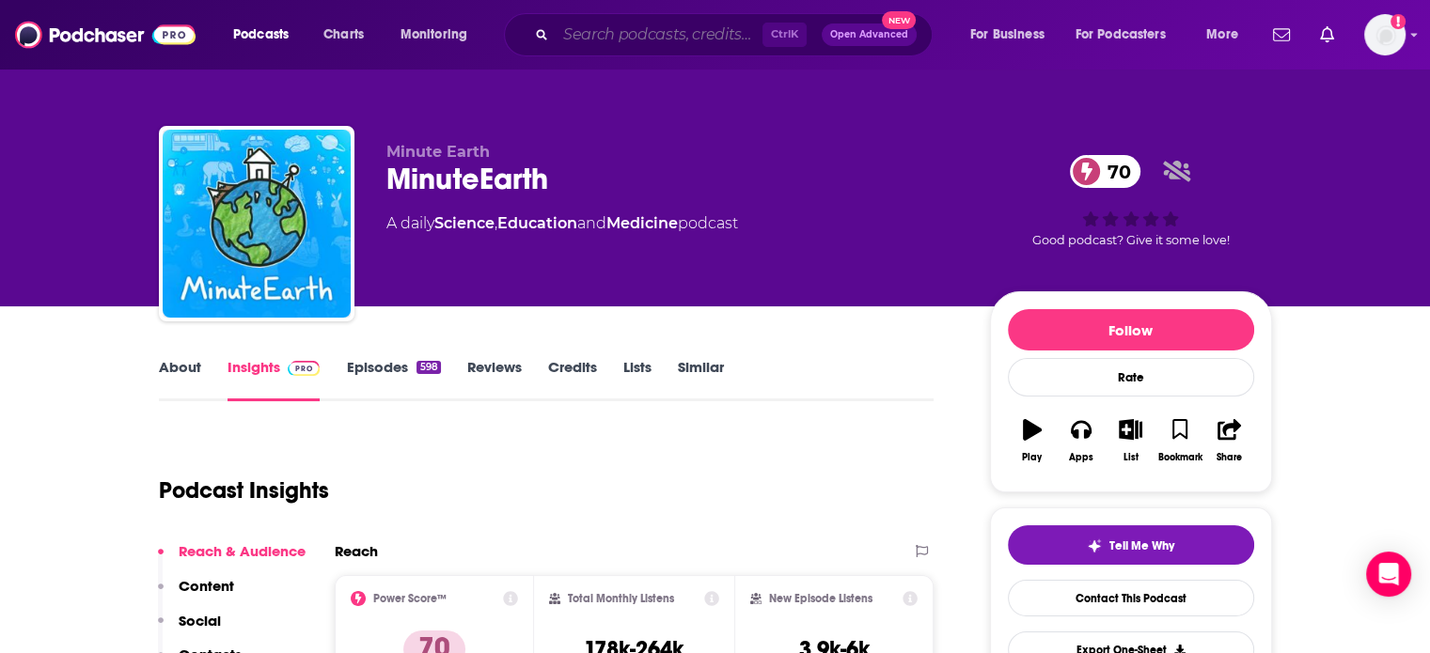
click at [667, 40] on input "Search podcasts, credits, & more..." at bounding box center [658, 35] width 207 height 30
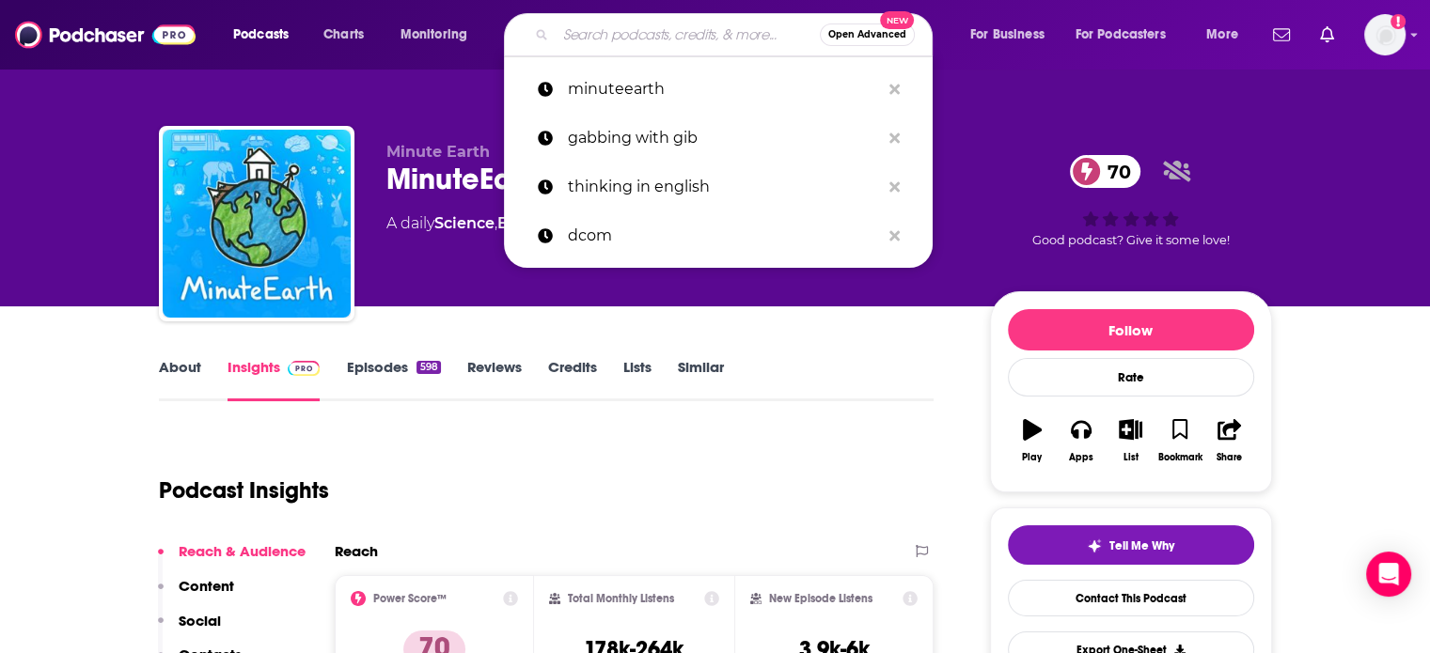
paste input "Bedtime History"
type input "Bedtime History"
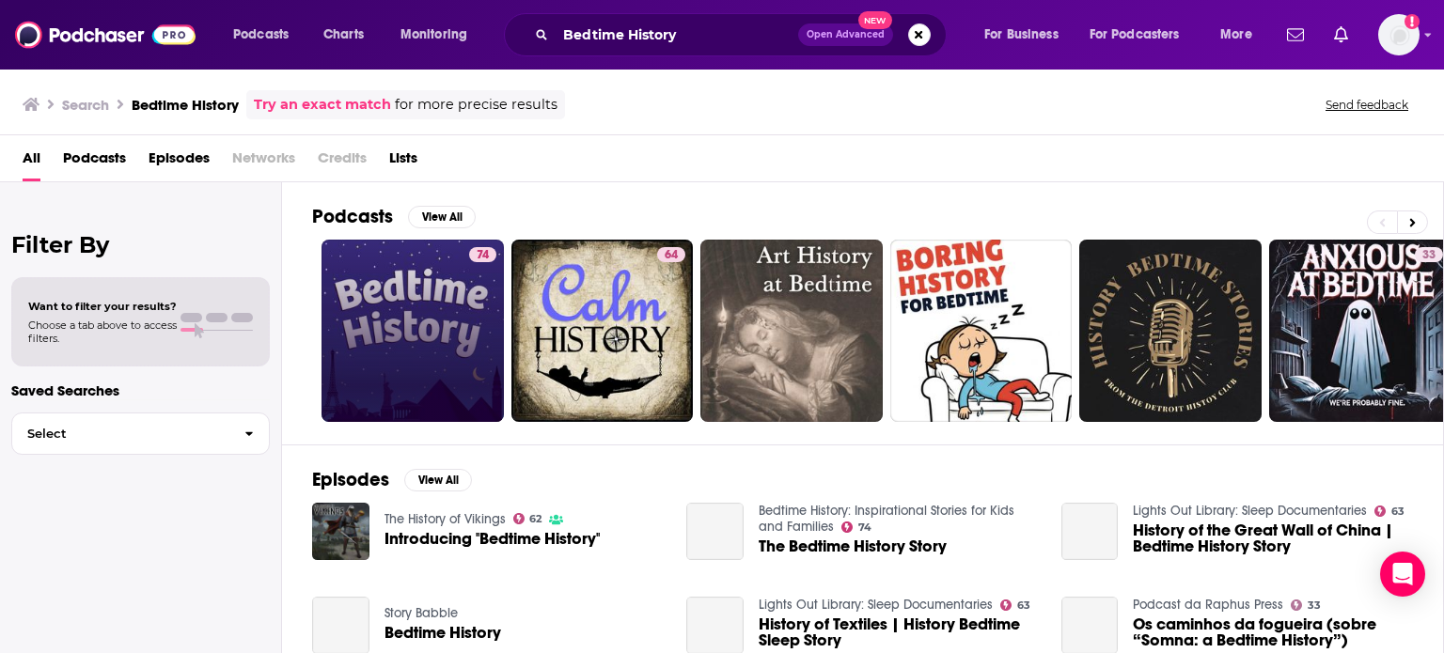
click at [441, 288] on div "Power Score: 74" at bounding box center [482, 281] width 104 height 28
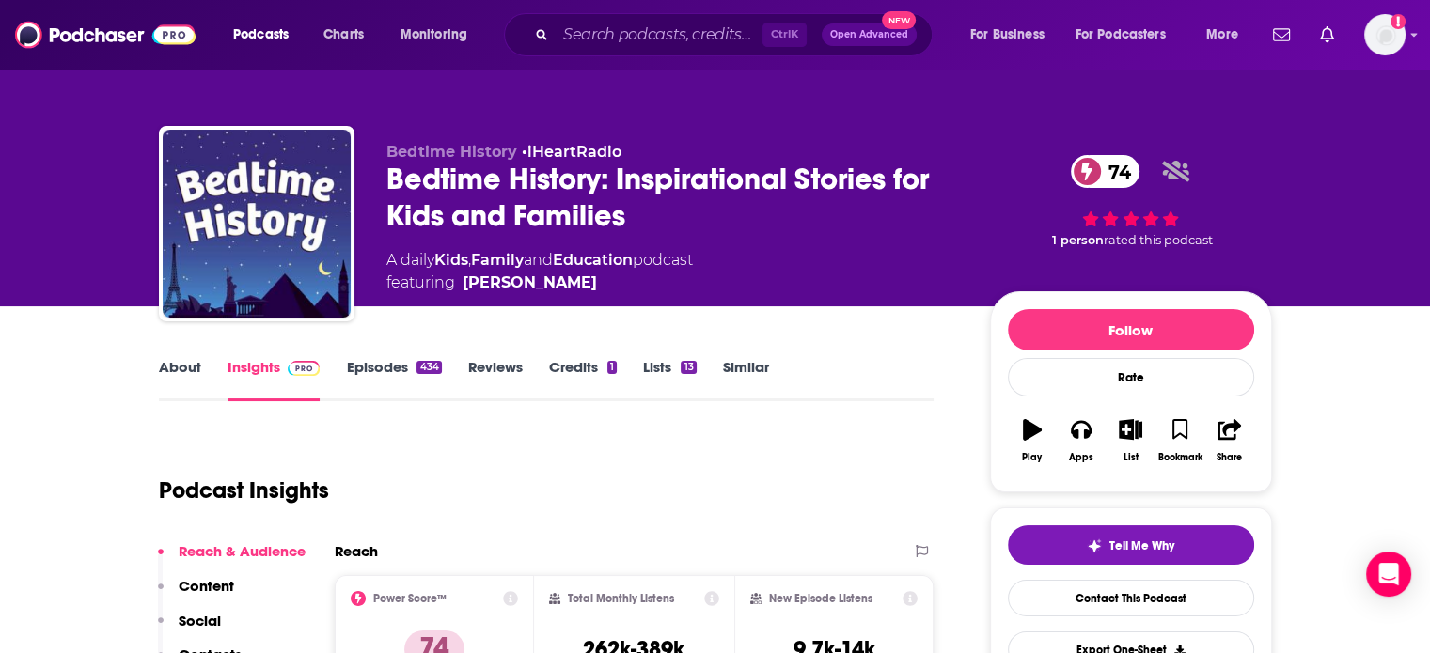
scroll to position [94, 0]
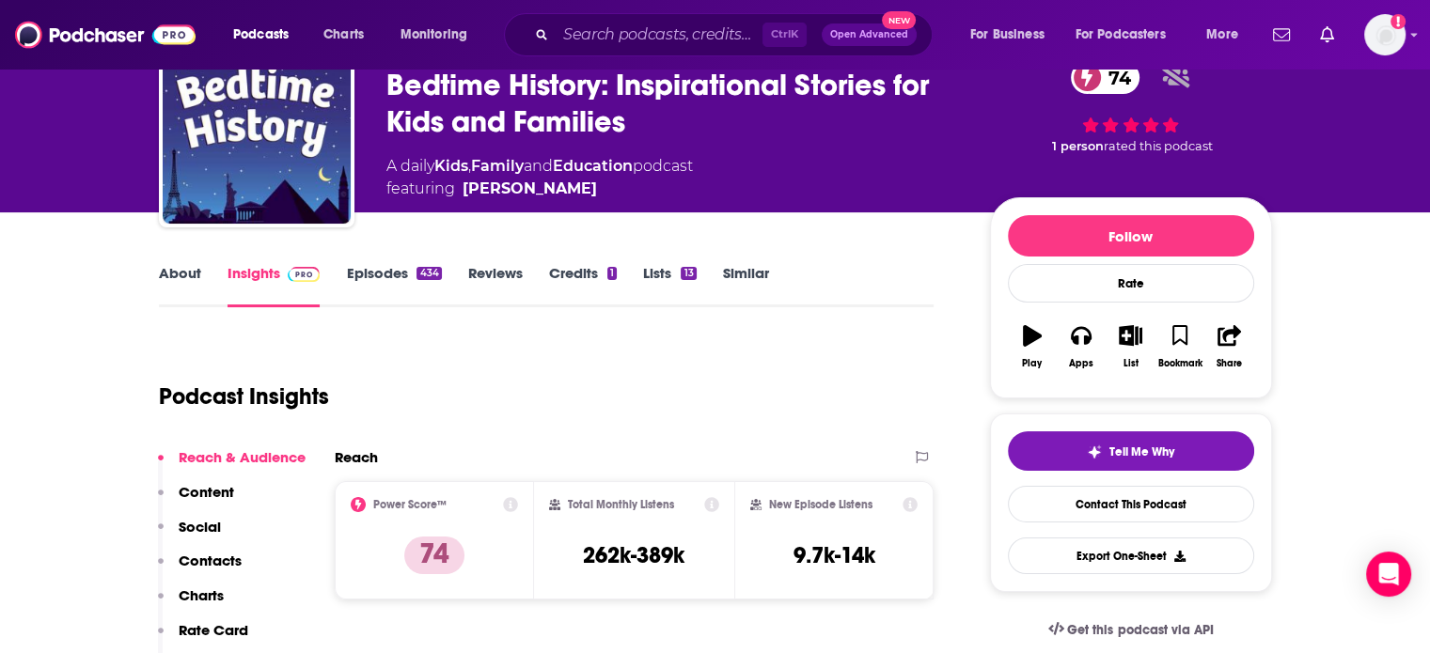
click at [659, 15] on div "Ctrl K Open Advanced New" at bounding box center [718, 34] width 429 height 43
click at [663, 23] on input "Search podcasts, credits, & more..." at bounding box center [658, 35] width 207 height 30
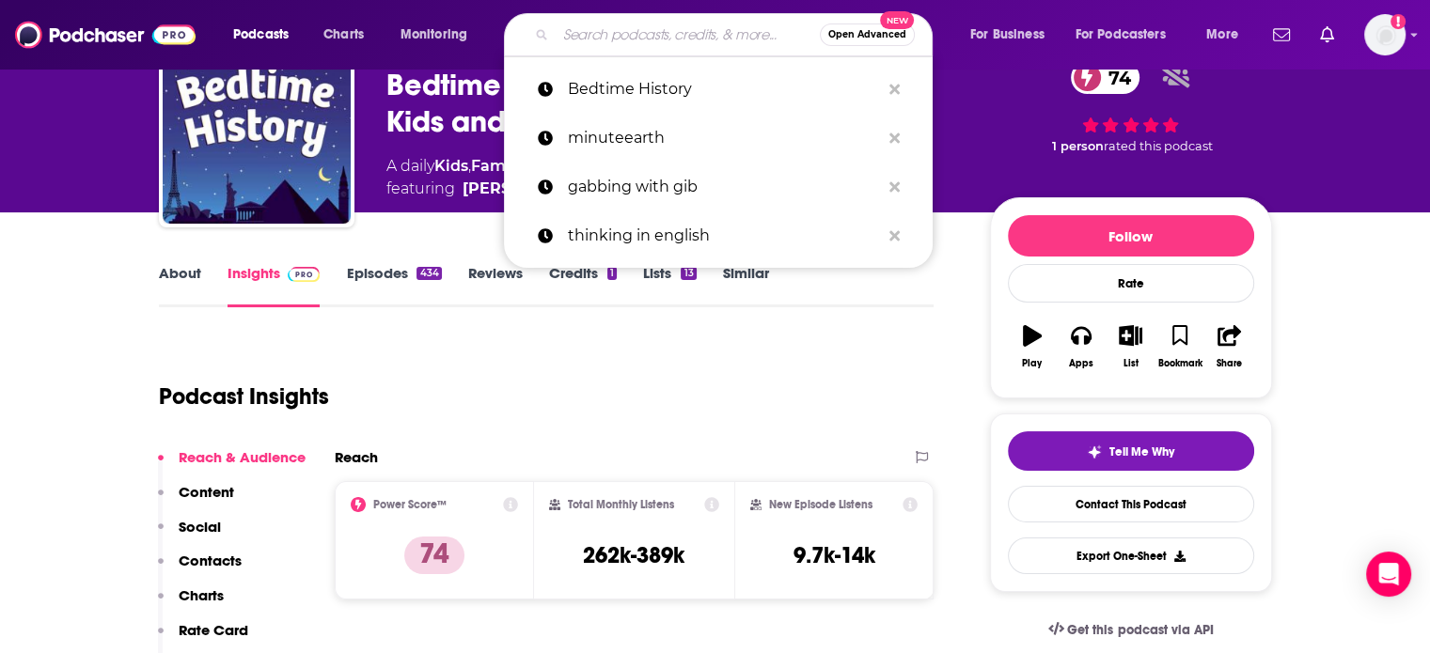
paste input "This Is Woman's Work"
type input "This Is Woman's Work"
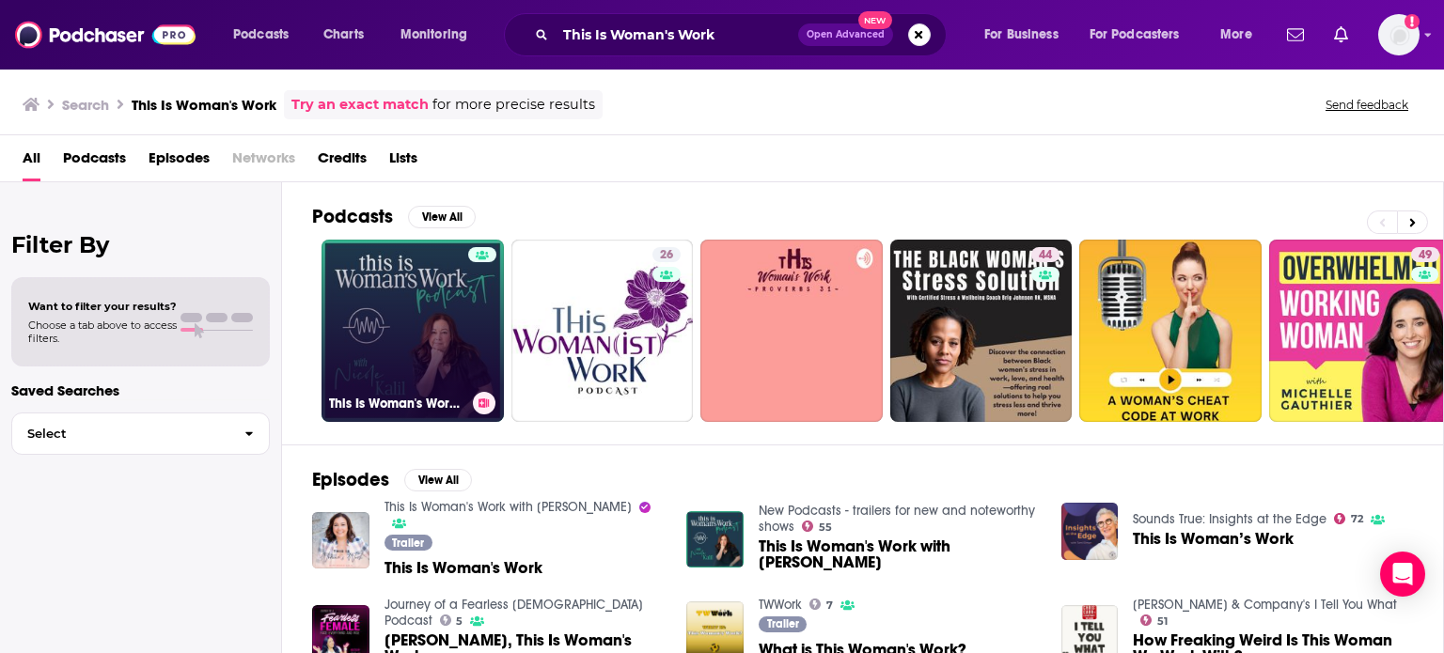
click at [383, 334] on link "This Is Woman's Work with [PERSON_NAME]" at bounding box center [412, 331] width 182 height 182
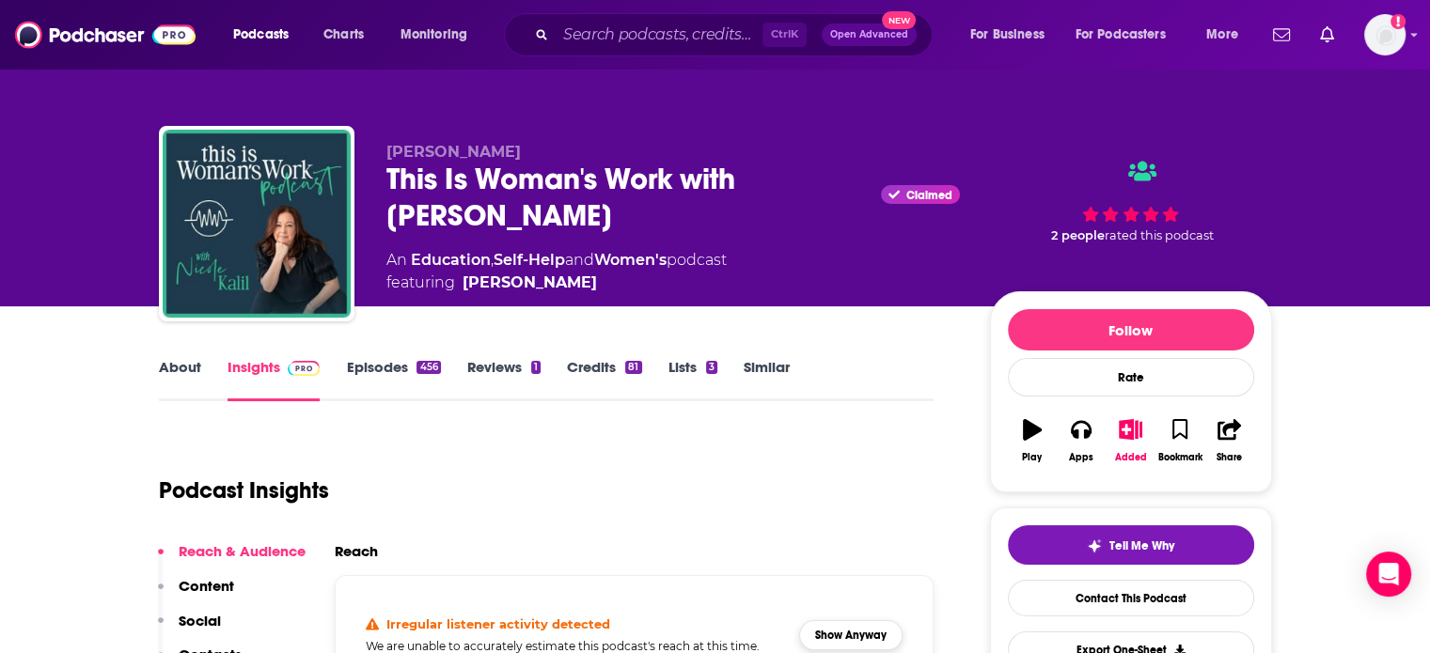
scroll to position [188, 0]
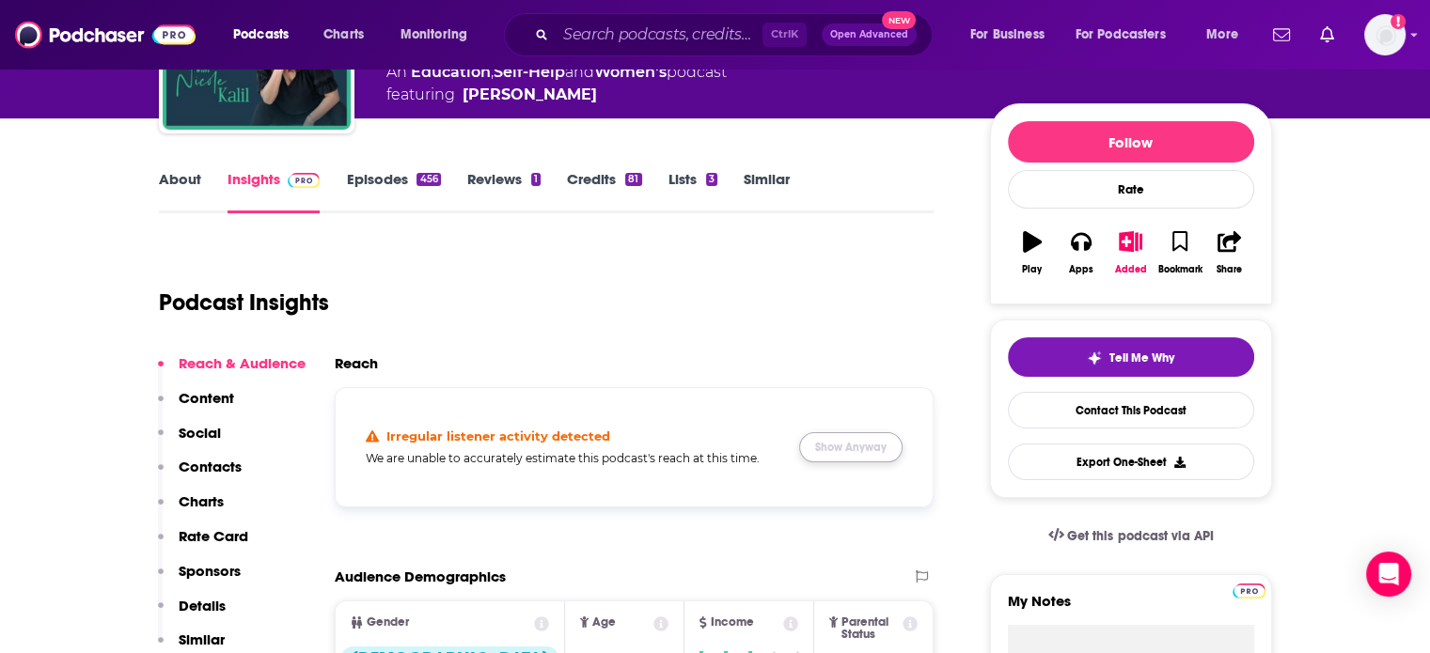
click at [839, 432] on button "Show Anyway" at bounding box center [850, 447] width 103 height 30
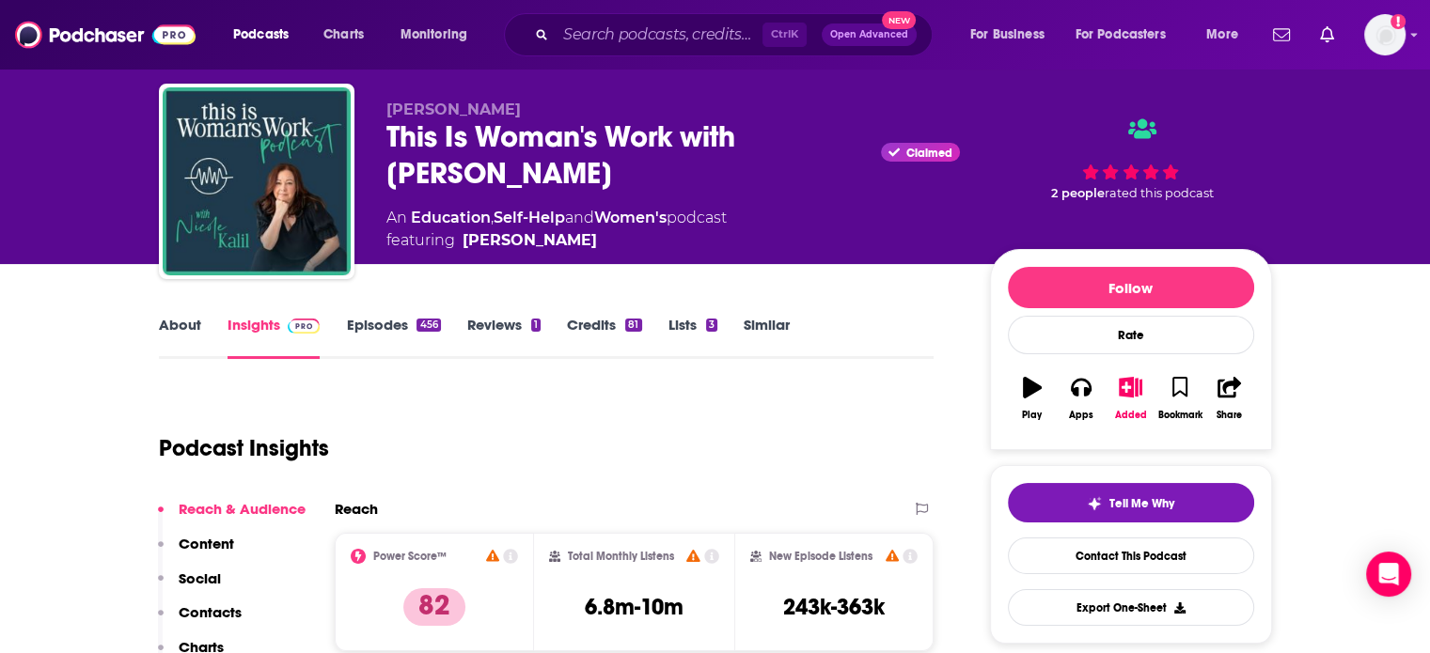
scroll to position [0, 0]
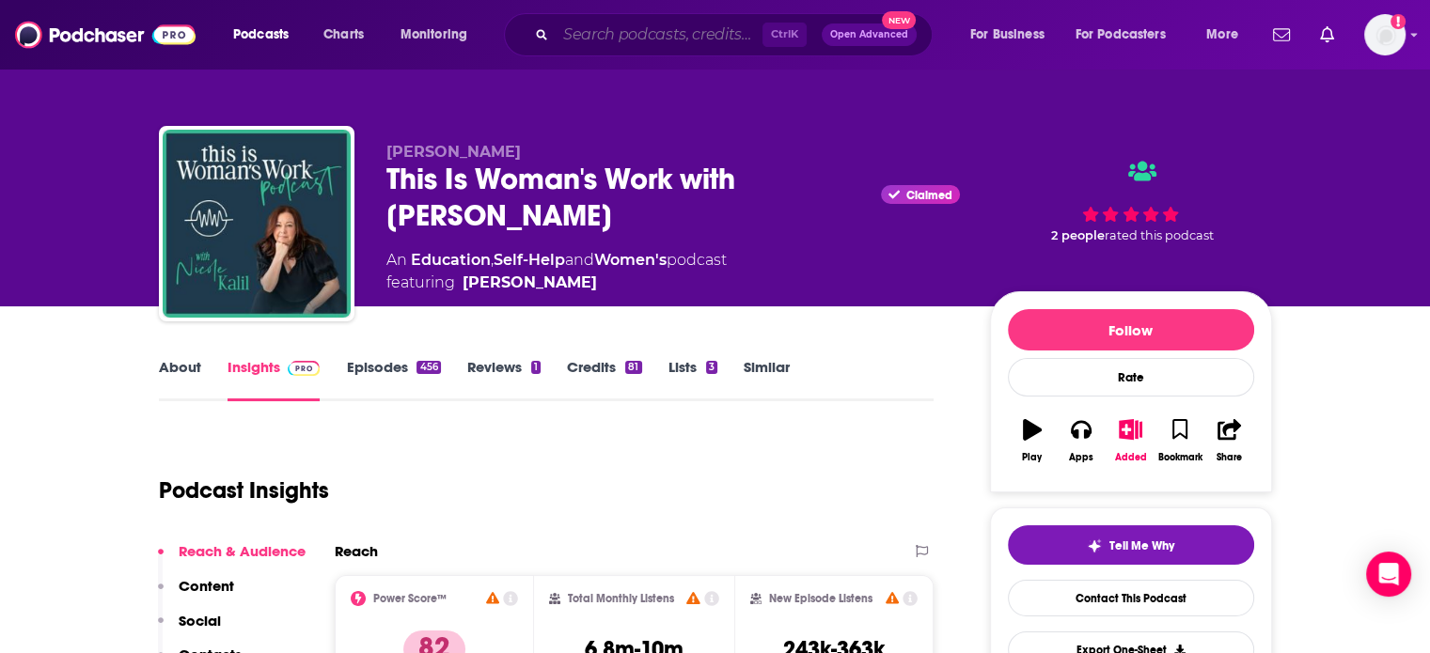
click at [746, 38] on input "Search podcasts, credits, & more..." at bounding box center [658, 35] width 207 height 30
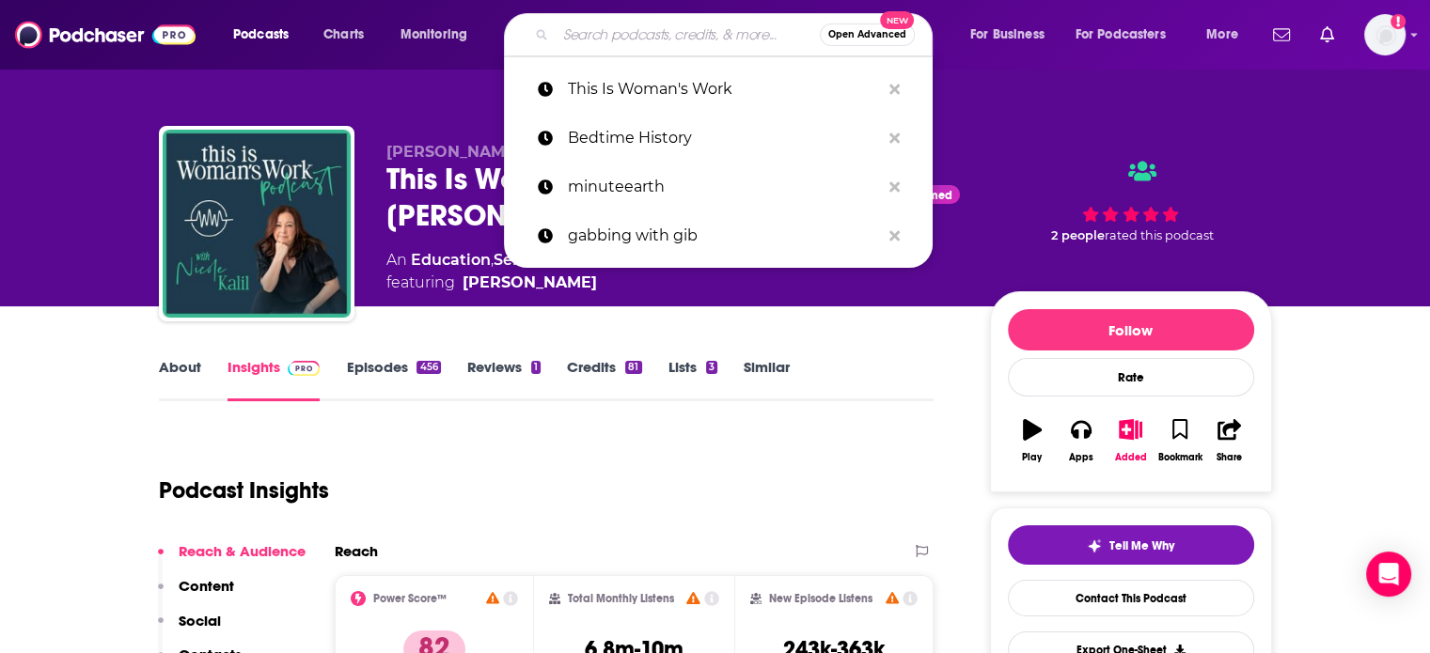
paste input "Dressed: The History of Fashion"
type input "Dressed: The History of Fashion"
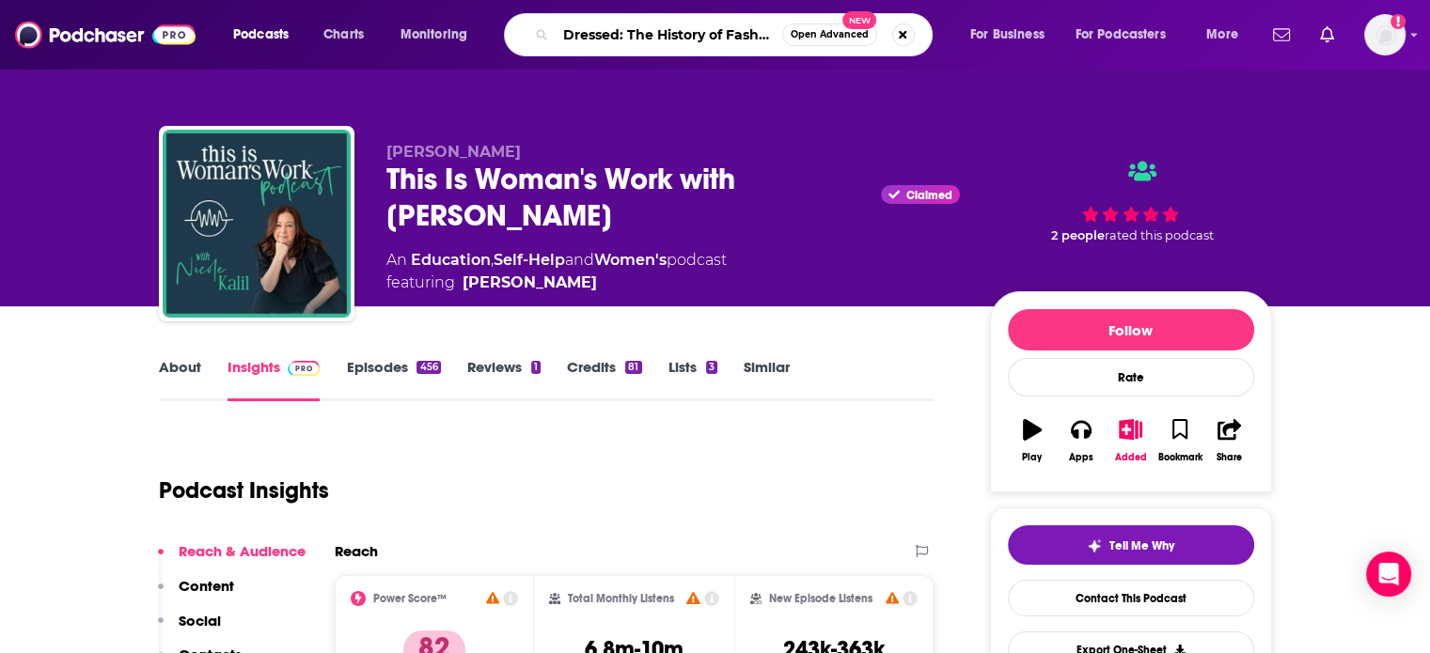
scroll to position [0, 8]
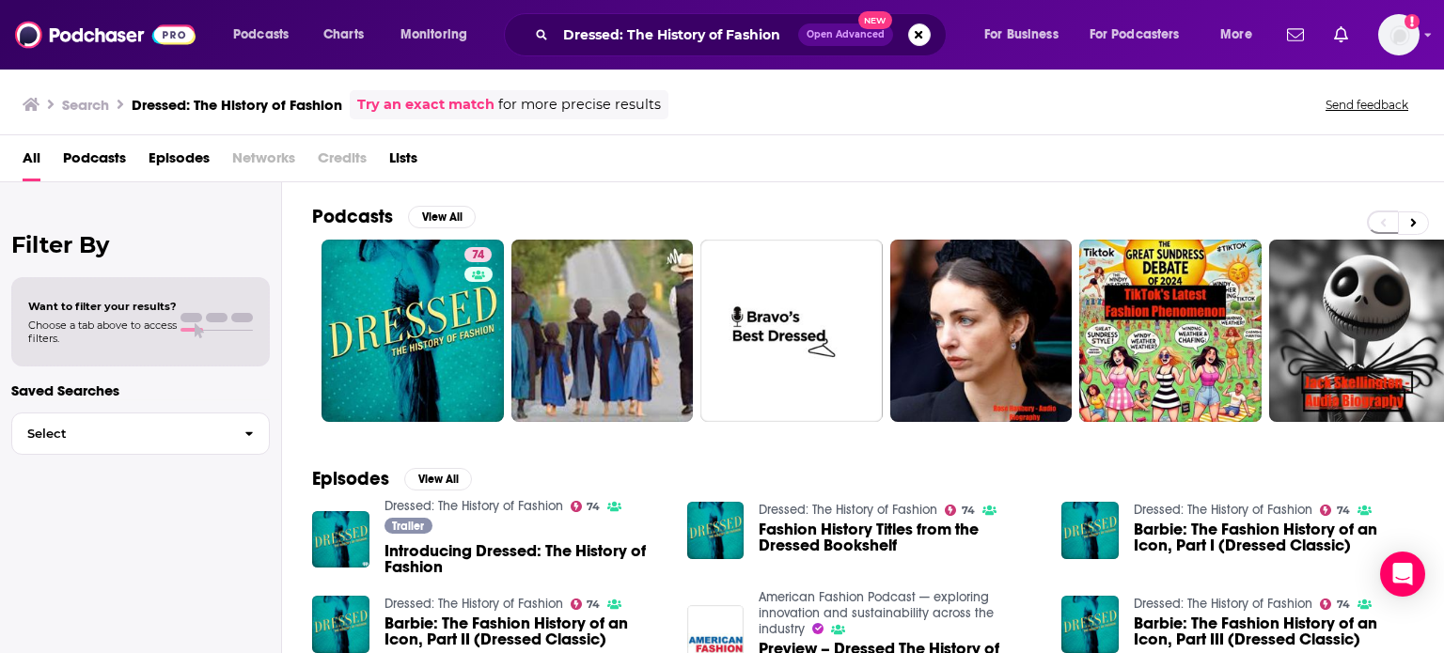
drag, startPoint x: 569, startPoint y: 461, endPoint x: 553, endPoint y: 448, distance: 20.7
click at [569, 461] on div "Episodes View All Dressed: The History of Fashion 74 Trailer Introducing Dresse…" at bounding box center [863, 616] width 1162 height 343
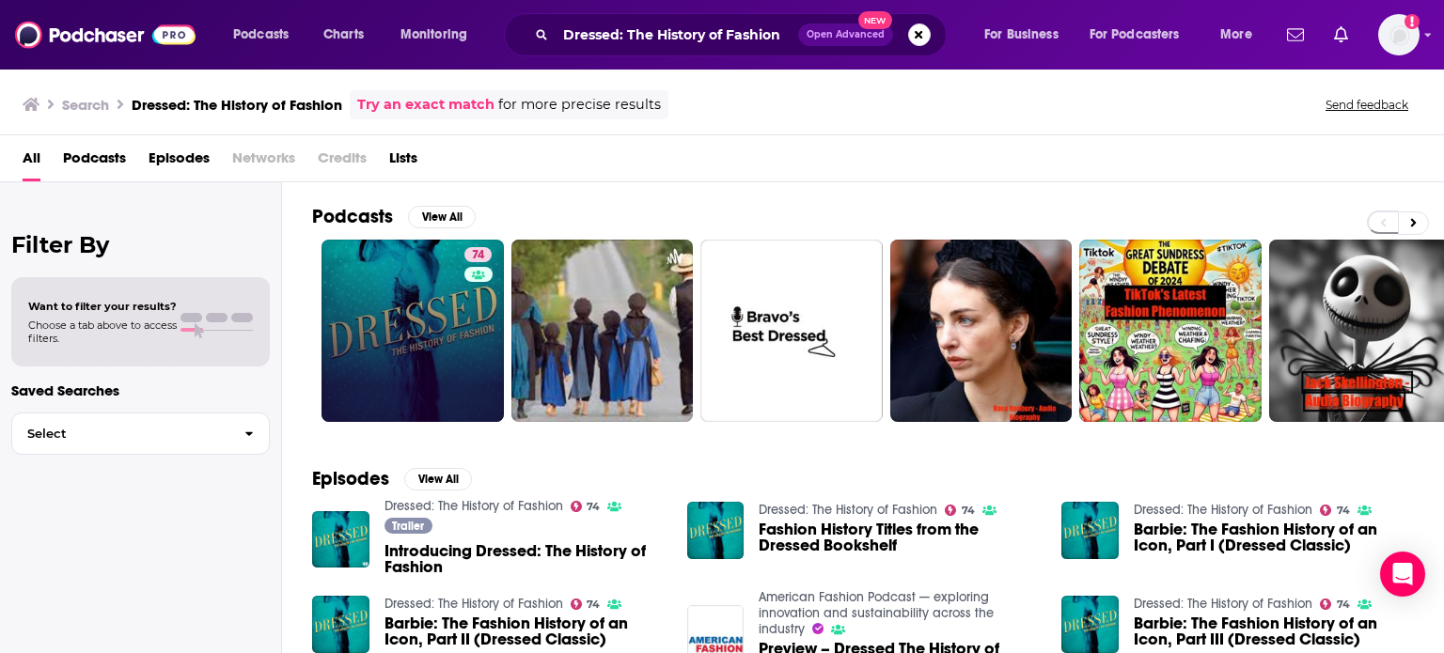
click at [427, 354] on link "74" at bounding box center [412, 331] width 182 height 182
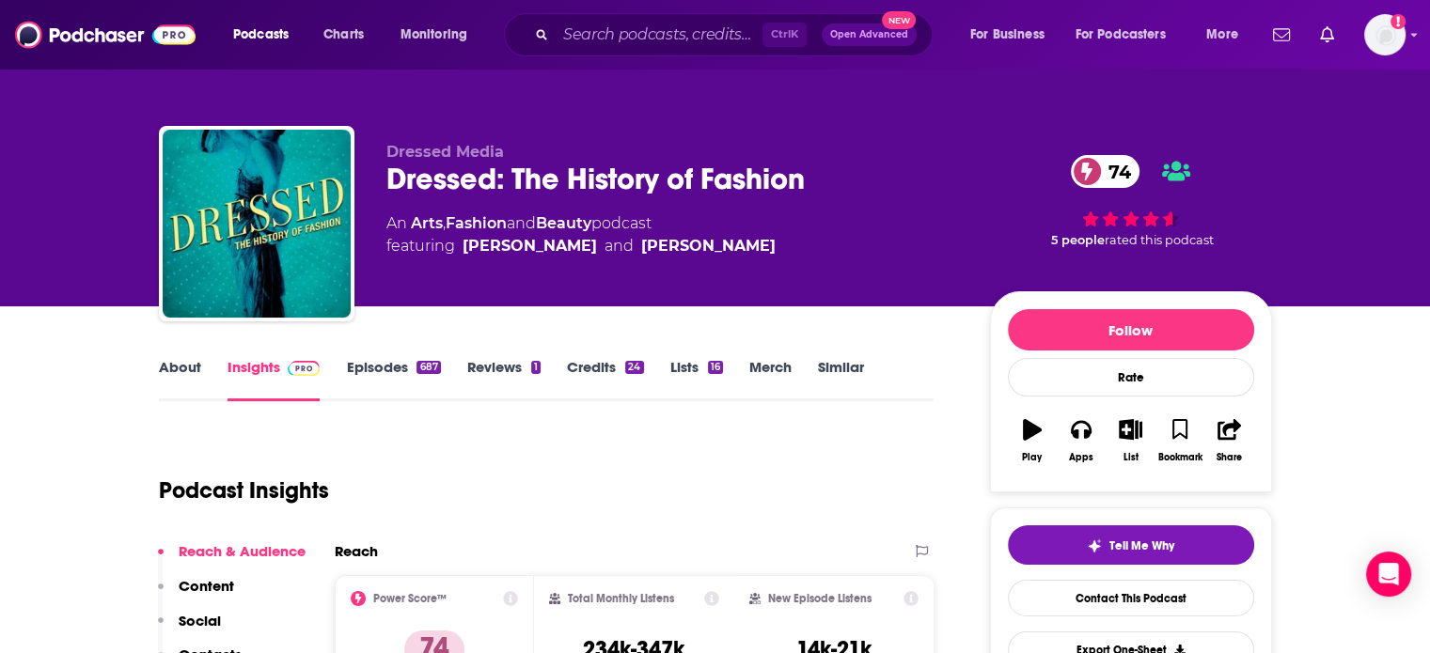
click at [685, 16] on div "Ctrl K Open Advanced New" at bounding box center [718, 34] width 429 height 43
click at [685, 23] on input "Search podcasts, credits, & more..." at bounding box center [658, 35] width 207 height 30
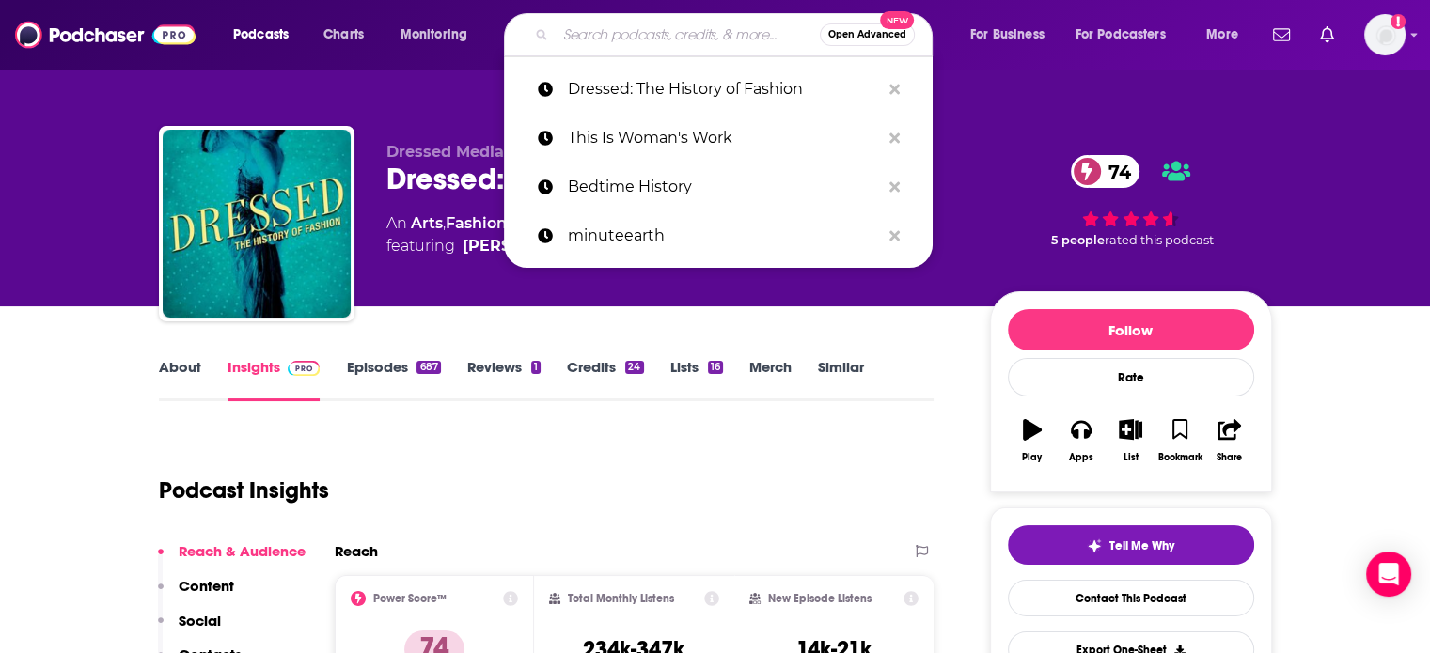
paste input "Smart Travel: Upgrade Your Getaways"
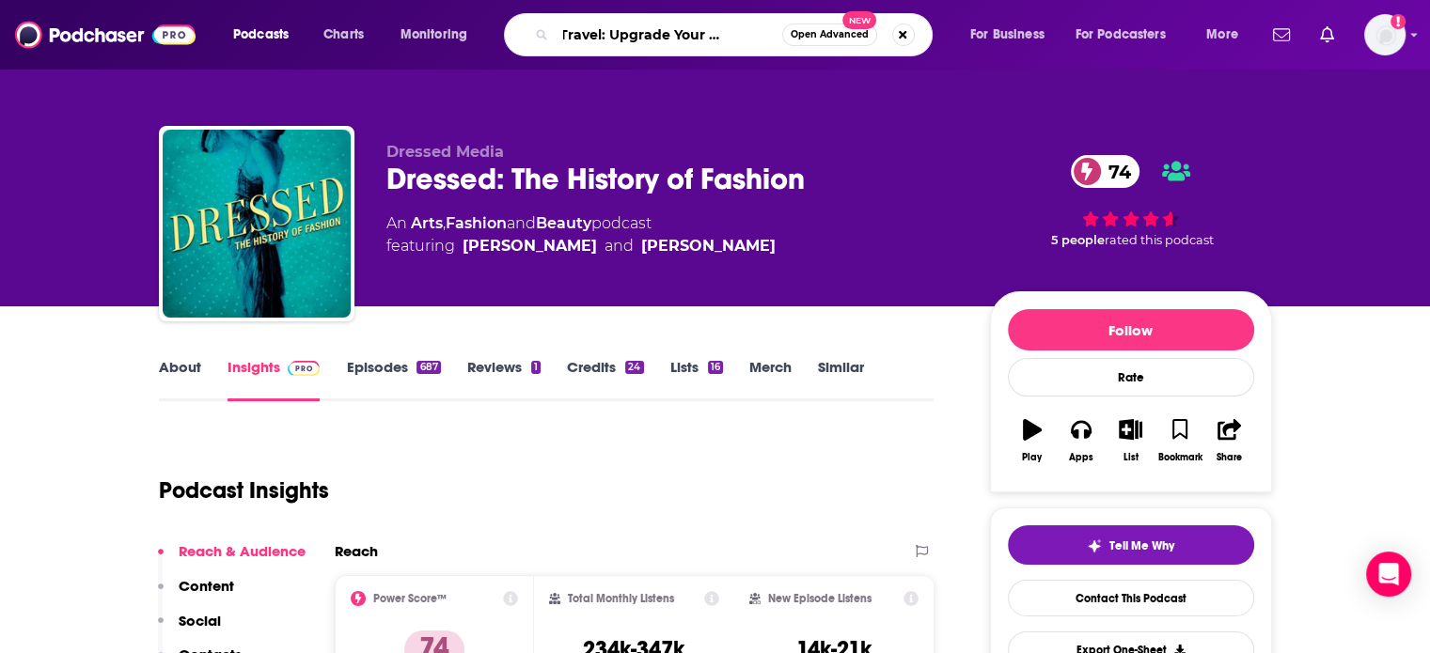
type input "Smart Travel: Upgrade Your Getaways'"
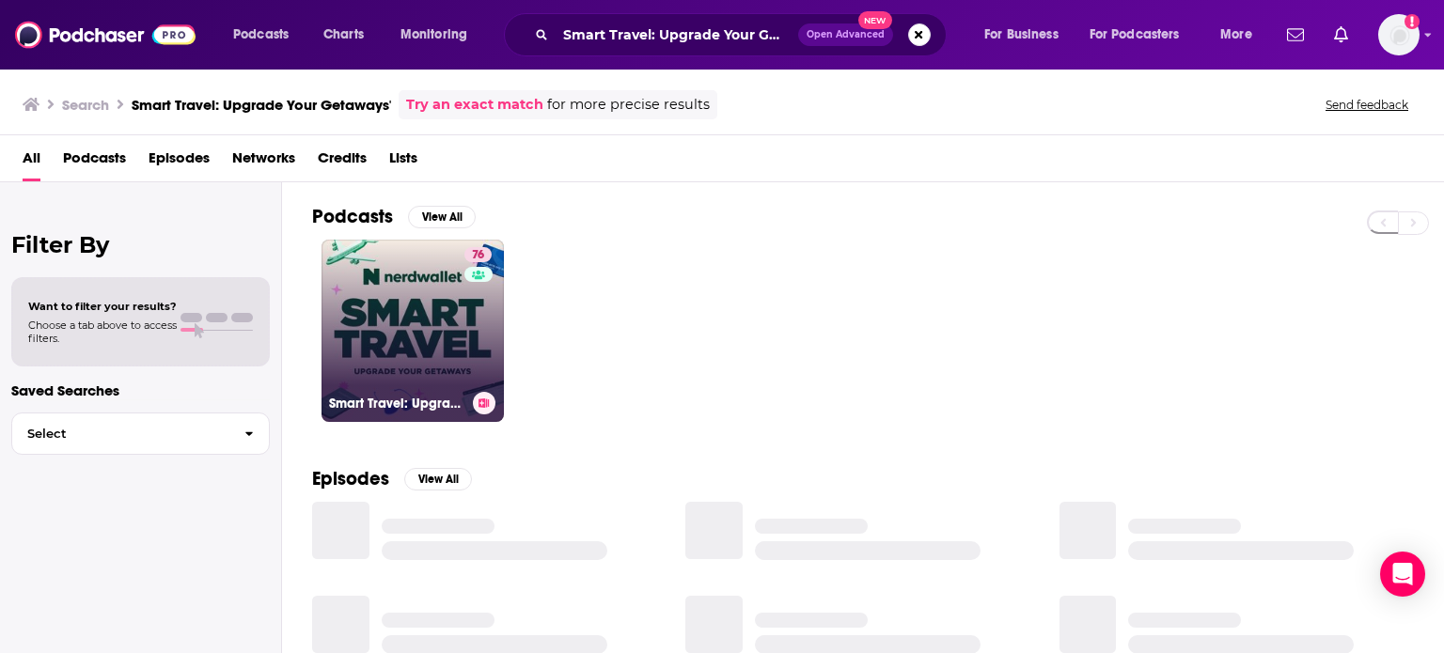
click at [431, 318] on link "76 Smart Travel: Upgrade Your Getaways" at bounding box center [412, 331] width 182 height 182
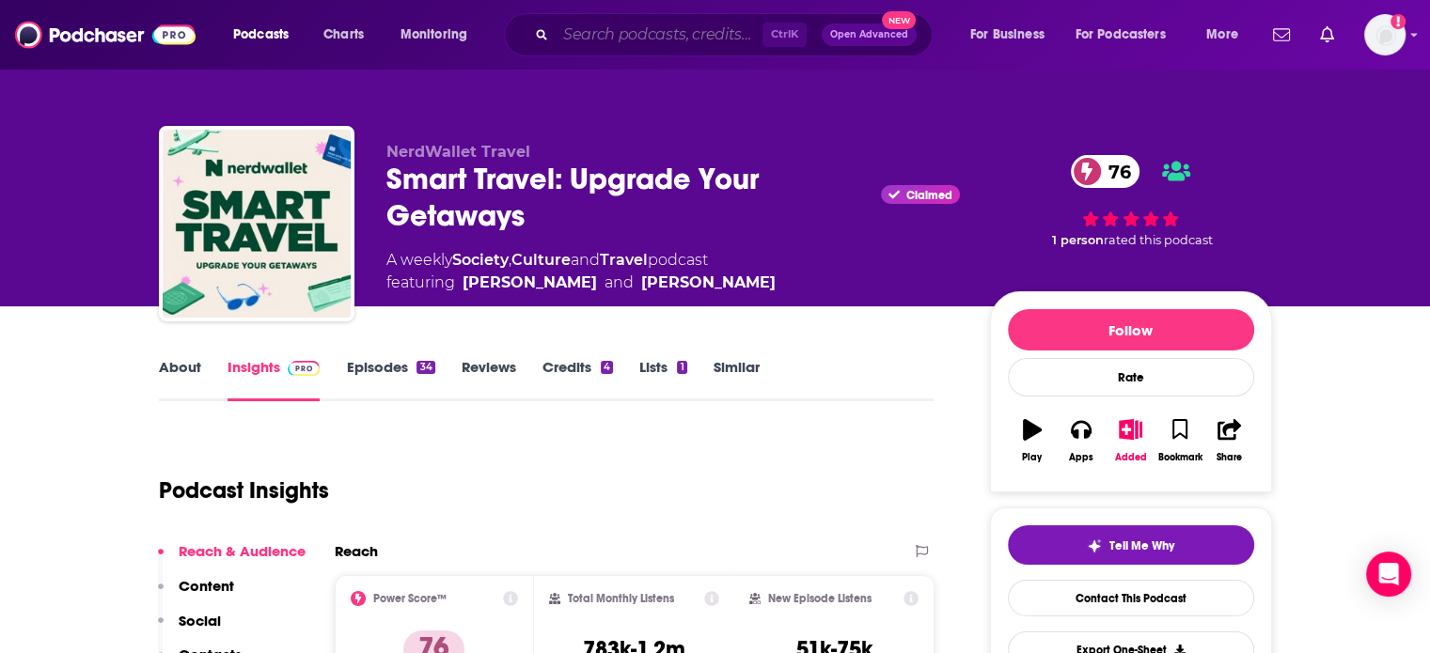
click at [621, 41] on input "Search podcasts, credits, & more..." at bounding box center [658, 35] width 207 height 30
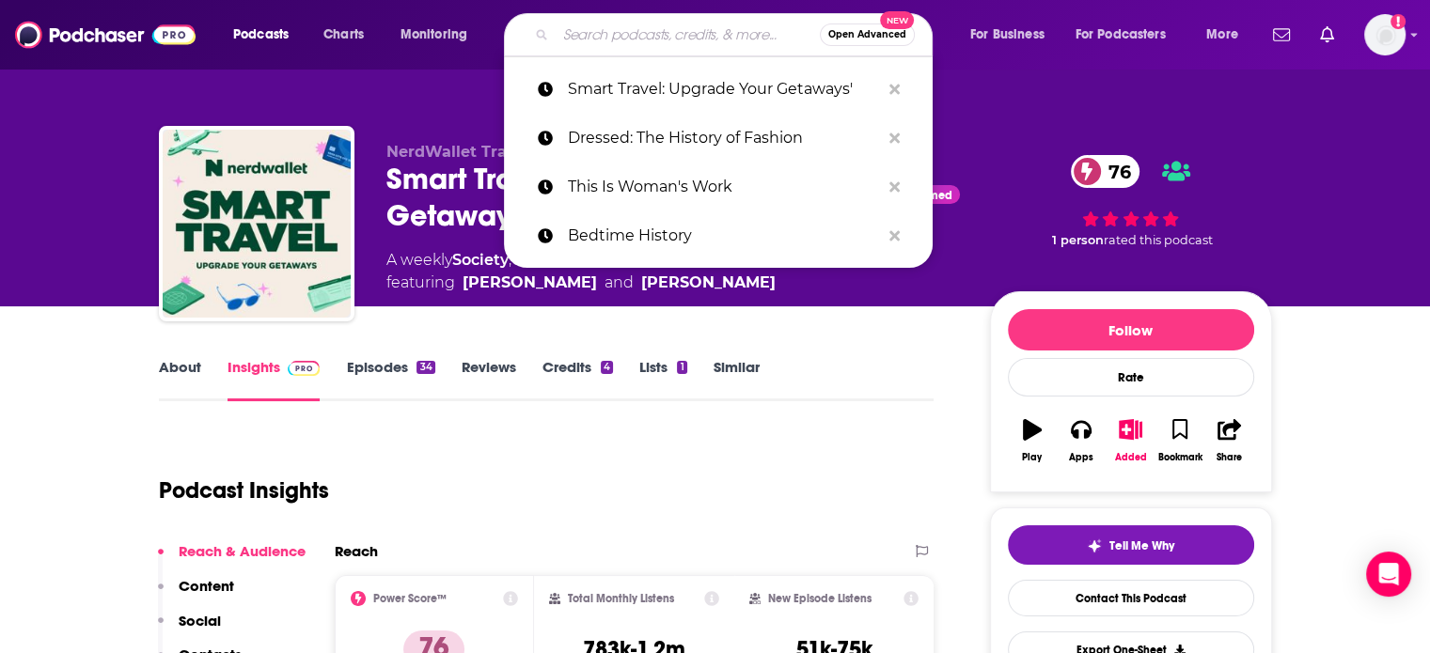
paste input "Travel Tales by AFAR"
type input "Travel Tales by AFAR"
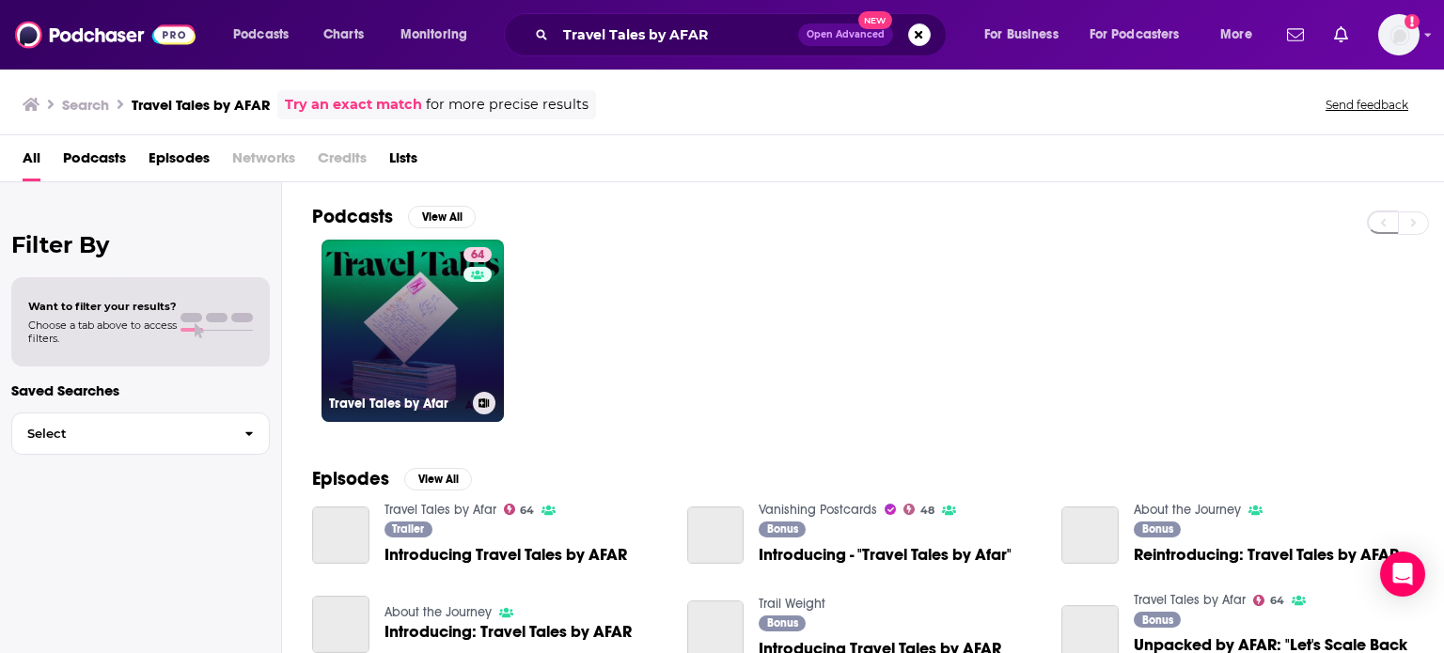
click at [398, 303] on link "64 Travel Tales by Afar" at bounding box center [412, 331] width 182 height 182
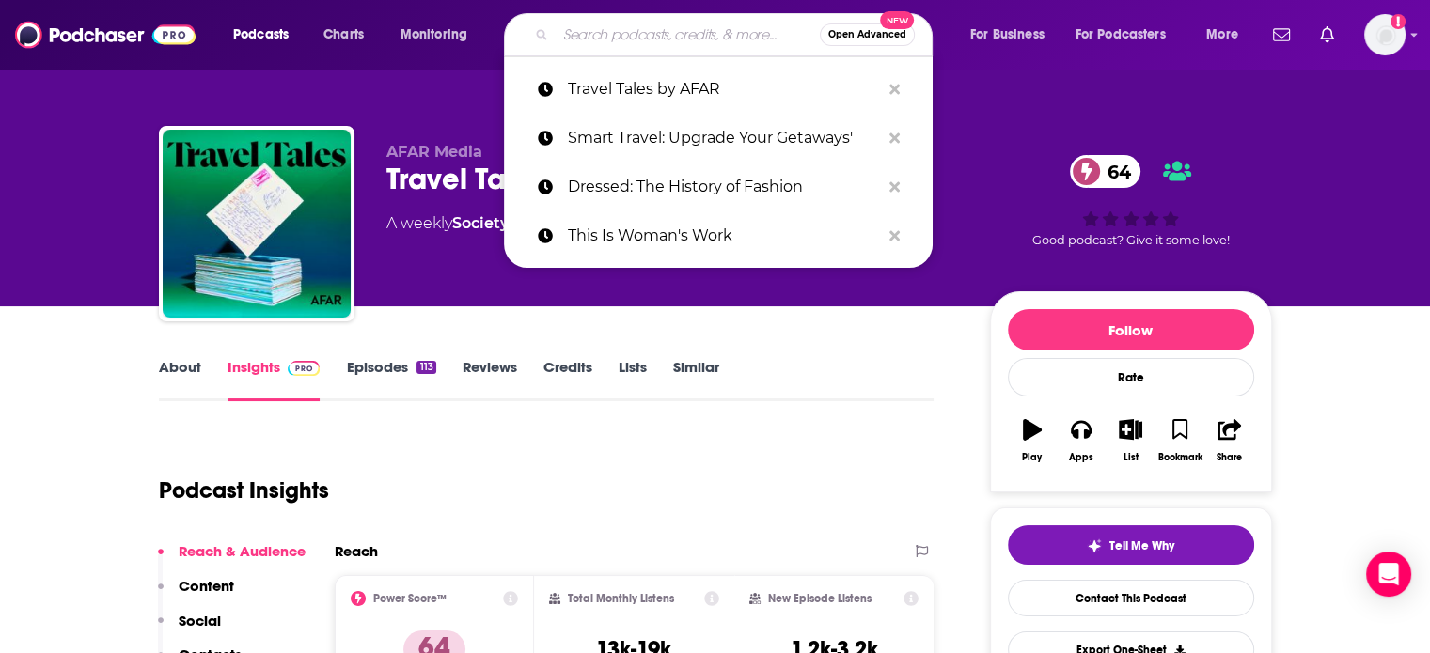
click at [655, 29] on input "Search podcasts, credits, & more..." at bounding box center [687, 35] width 264 height 30
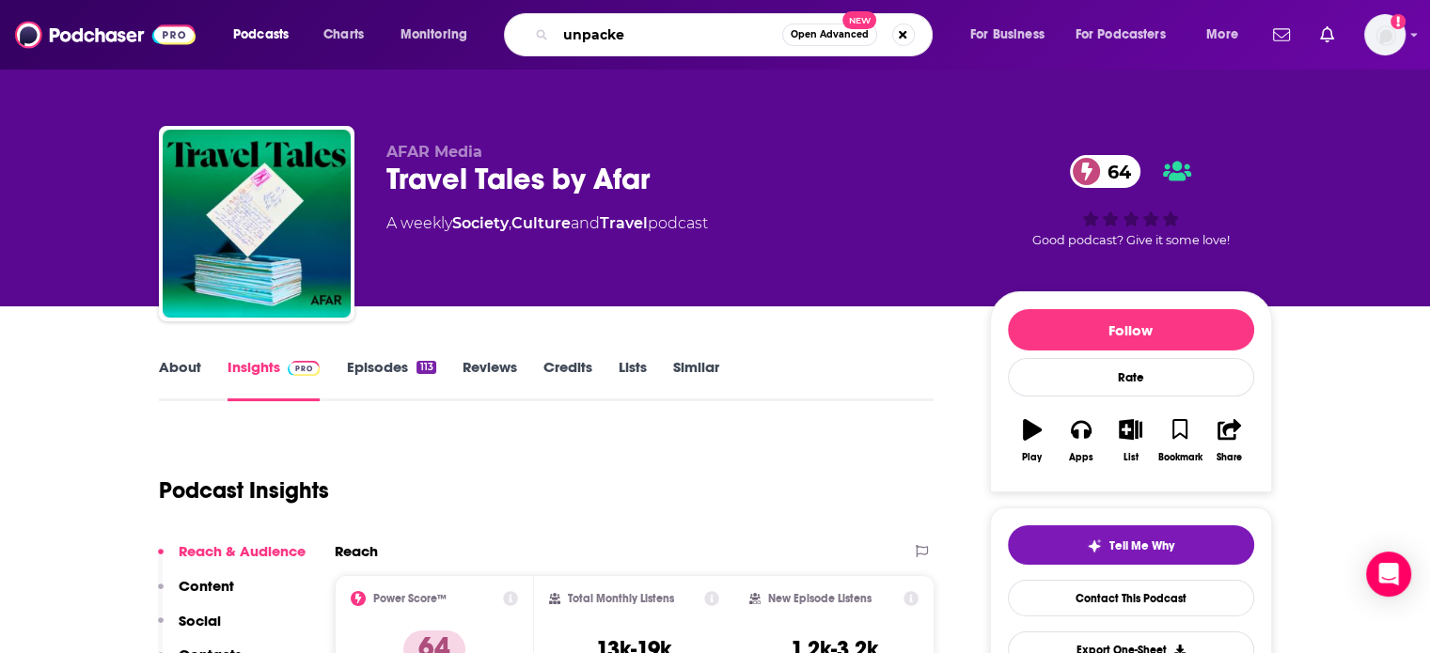
type input "unpacked"
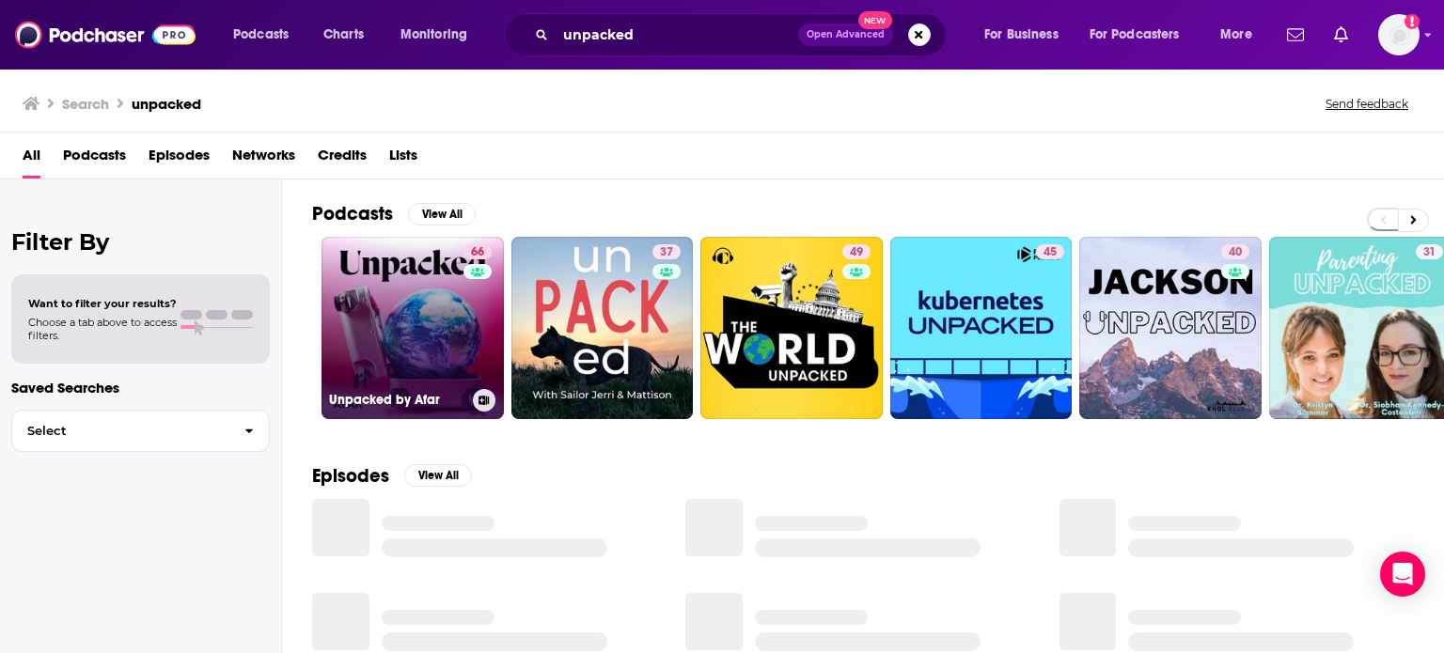
click at [400, 277] on link "66 Unpacked by Afar" at bounding box center [412, 328] width 182 height 182
